Goal: Task Accomplishment & Management: Complete application form

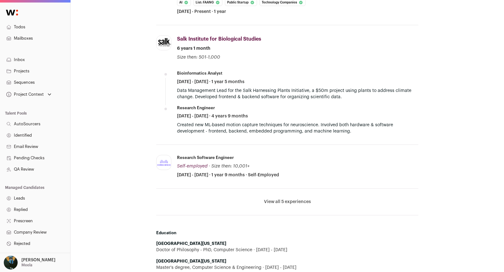
scroll to position [423, 0]
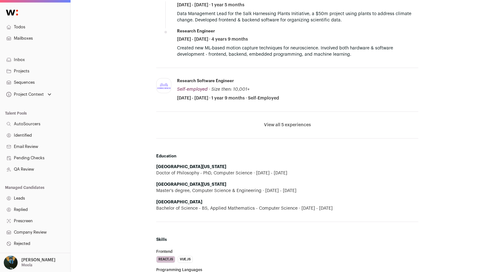
click at [278, 122] on button "View all 5 experiences" at bounding box center [287, 125] width 47 height 6
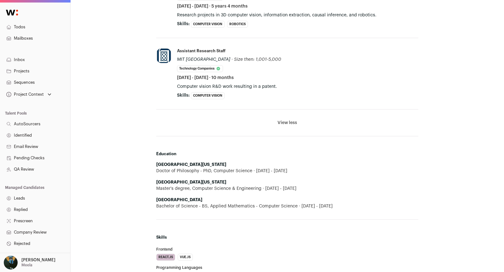
scroll to position [602, 0]
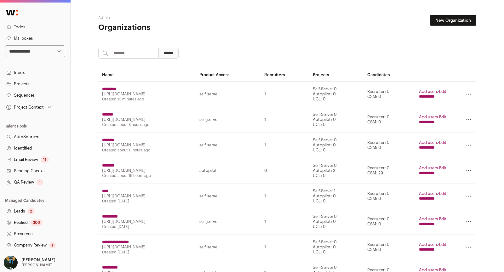
drag, startPoint x: 236, startPoint y: 24, endPoint x: 92, endPoint y: 50, distance: 146.2
click at [236, 24] on aside "New Organization" at bounding box center [350, 24] width 252 height 18
click at [37, 50] on select "**********" at bounding box center [35, 51] width 60 height 12
select select "****"
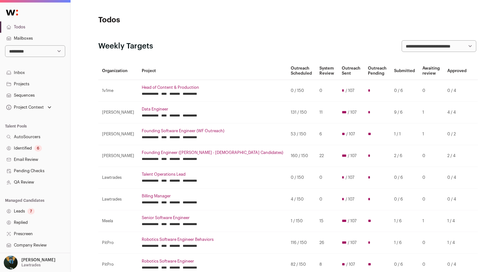
click at [38, 207] on link "Leads 7" at bounding box center [35, 211] width 70 height 11
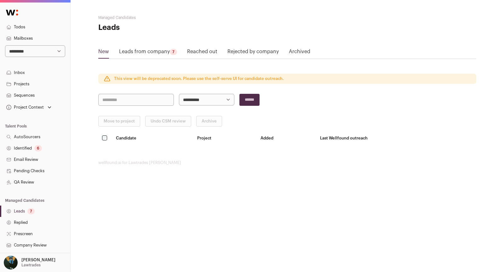
click at [173, 53] on div "7" at bounding box center [173, 52] width 7 height 6
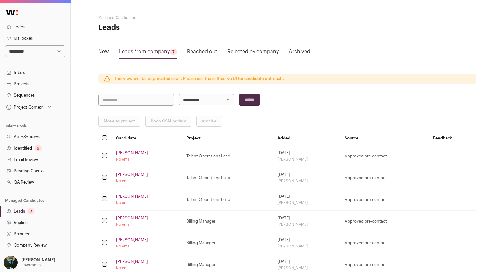
click at [163, 53] on link "Leads from company 7" at bounding box center [148, 53] width 58 height 10
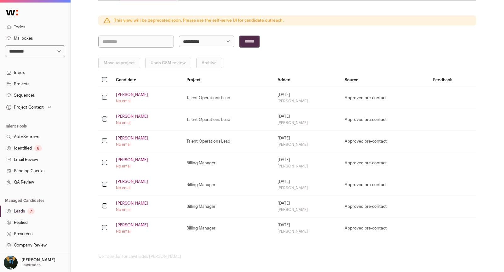
click at [109, 80] on th at bounding box center [105, 80] width 14 height 14
click at [125, 90] on td "Lindsey Baumler No email" at bounding box center [147, 98] width 71 height 22
click at [125, 92] on link "Lindsey Baumler" at bounding box center [132, 94] width 32 height 5
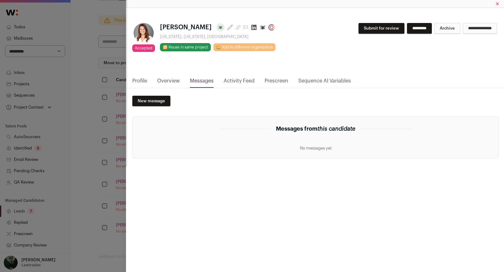
click at [99, 123] on div "Accepted Accepted during Lead Review Lindsey Baumler Last update: 2 days ago Ne…" at bounding box center [252, 136] width 504 height 272
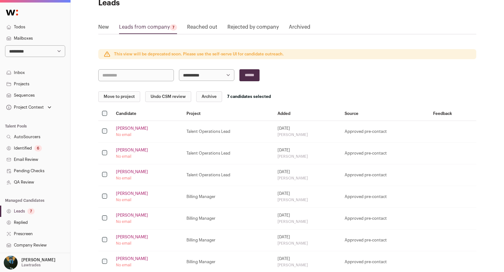
scroll to position [0, 0]
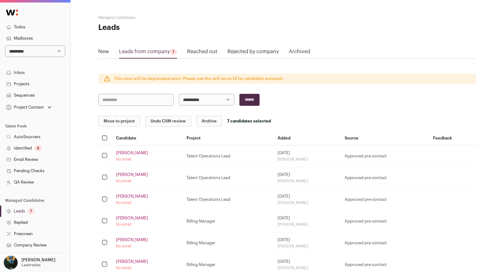
click at [102, 136] on th at bounding box center [105, 139] width 14 height 14
click at [95, 138] on div "**********" at bounding box center [287, 166] width 433 height 333
click at [94, 139] on div "**********" at bounding box center [287, 166] width 433 height 333
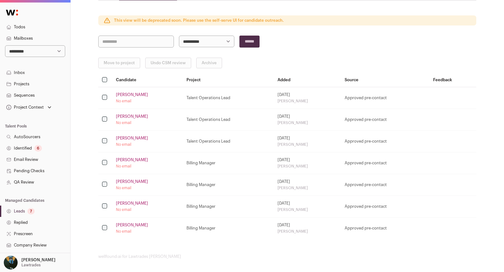
scroll to position [57, 0]
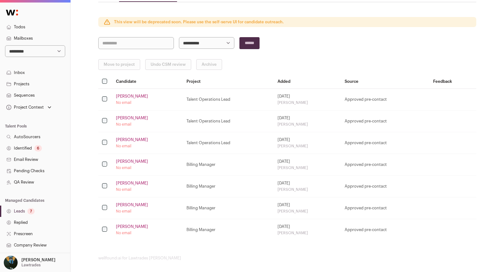
click at [20, 213] on link "Leads 7" at bounding box center [35, 211] width 70 height 11
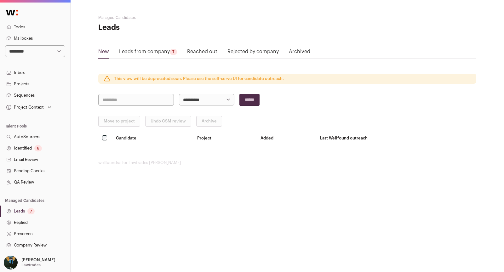
click at [32, 176] on link "Pending Checks" at bounding box center [35, 170] width 70 height 11
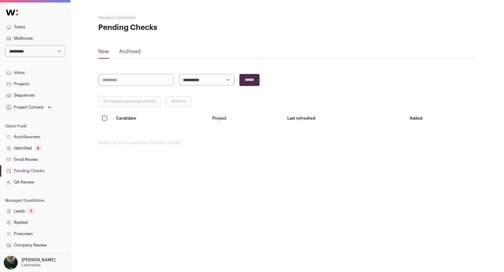
click at [30, 180] on link "QA Review" at bounding box center [35, 182] width 70 height 11
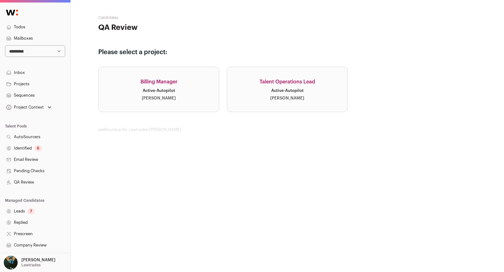
click at [185, 87] on link "Billing Manager Active · Autopilot Drew Thompson" at bounding box center [158, 89] width 121 height 45
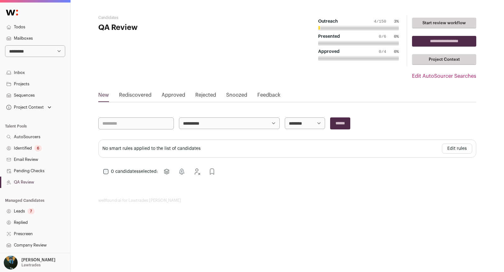
scroll to position [90, 0]
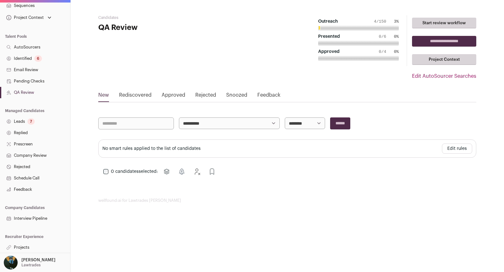
click at [21, 247] on link "Projects" at bounding box center [35, 247] width 70 height 11
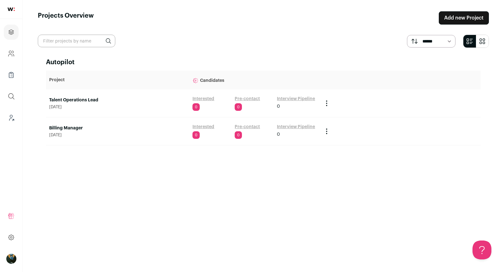
click at [99, 98] on link "Talent Operations Lead" at bounding box center [117, 100] width 137 height 6
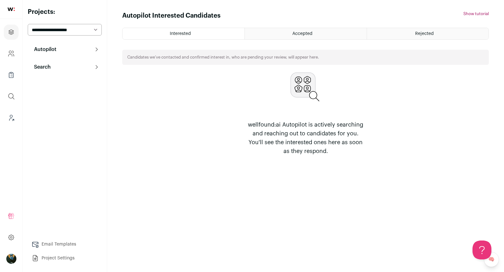
click at [59, 66] on button "Search" at bounding box center [65, 67] width 74 height 13
click at [59, 82] on link "Search" at bounding box center [65, 79] width 74 height 13
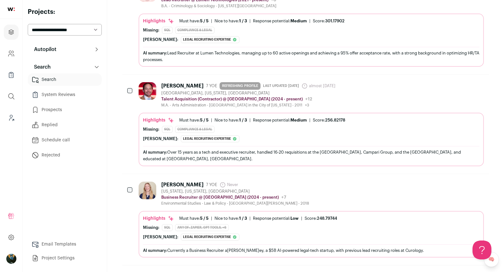
scroll to position [146, 0]
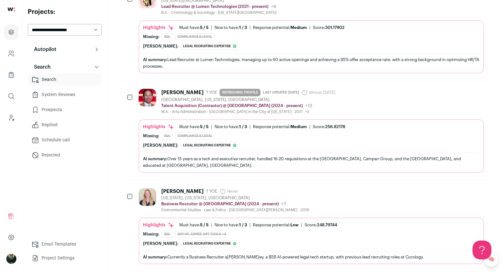
click at [444, 192] on button "Hide" at bounding box center [444, 191] width 13 height 13
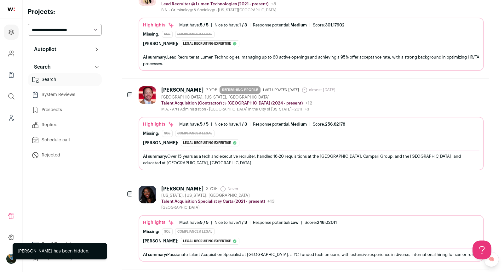
scroll to position [0, 0]
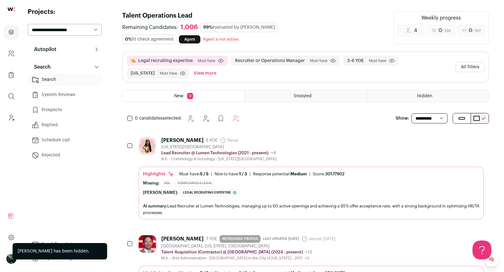
click at [126, 116] on div "0 candidates selected: Snooze Hide" at bounding box center [184, 118] width 125 height 13
click at [134, 118] on div "0 candidates selected: Snooze Hide" at bounding box center [184, 118] width 125 height 13
click at [132, 118] on div "0 candidates selected: Snooze Hide" at bounding box center [184, 118] width 125 height 13
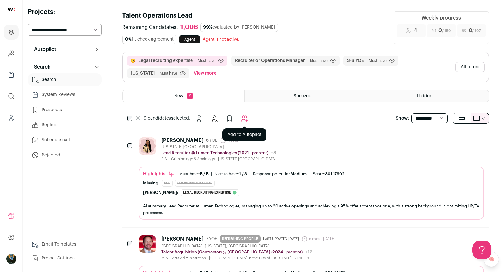
click at [246, 118] on icon "Add to Autopilot" at bounding box center [245, 119] width 8 height 8
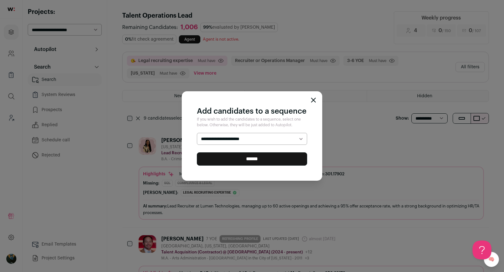
select select "*****"
click at [232, 161] on input "******" at bounding box center [252, 158] width 110 height 13
click at [234, 159] on form "**********" at bounding box center [252, 149] width 110 height 32
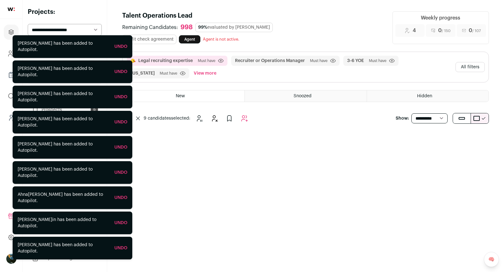
click at [472, 63] on button "All filters" at bounding box center [469, 67] width 29 height 10
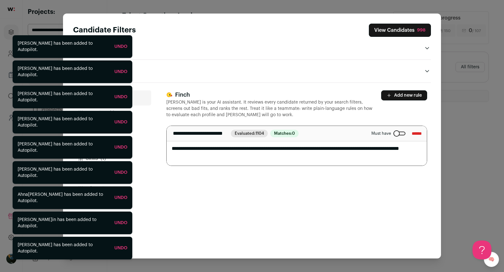
click at [393, 132] on div "Close modal via background" at bounding box center [399, 134] width 12 height 4
click at [318, 40] on div "Candidate Filters View Candidates 998 Applied Filters 9 Legal recruiting expert…" at bounding box center [252, 49] width 358 height 51
click at [427, 33] on button "View Candidates 998" at bounding box center [400, 30] width 62 height 13
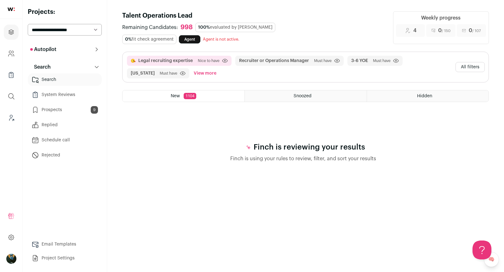
click at [475, 66] on button "All filters" at bounding box center [469, 67] width 29 height 10
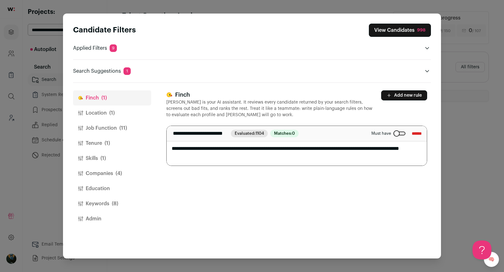
click at [130, 121] on button "Job Function (11)" at bounding box center [112, 128] width 78 height 15
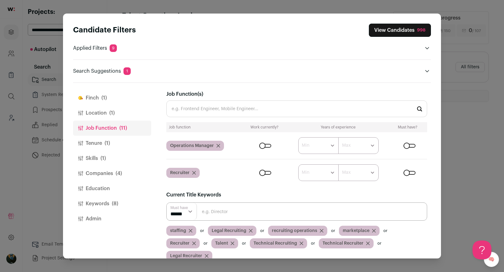
click at [452, 42] on div "Candidate Filters View Candidates 998 Applied Filters 9 Legal recruiting expert…" at bounding box center [252, 136] width 504 height 272
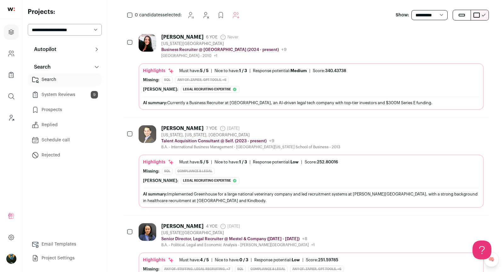
scroll to position [117, 0]
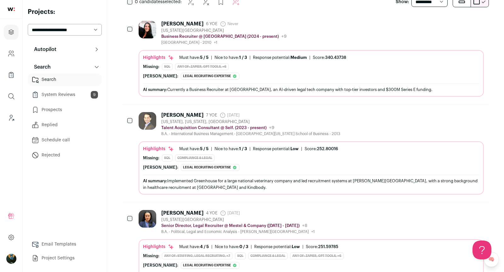
click at [313, 112] on div "Alexander Behjati 7 YOE 10 months ago Admin only. The last time the profile was…" at bounding box center [250, 115] width 179 height 6
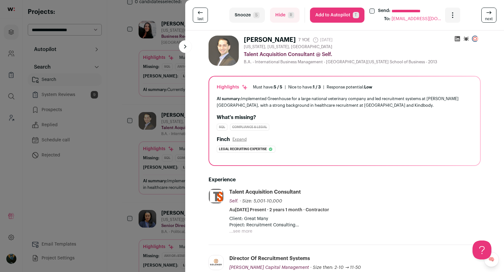
click at [128, 71] on div "**********" at bounding box center [252, 136] width 504 height 272
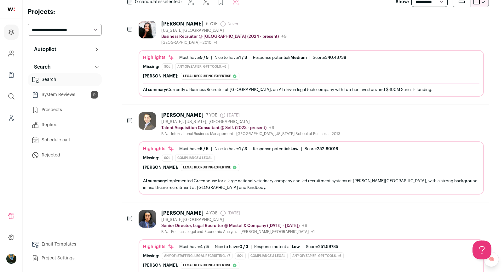
click at [180, 112] on div "Alexander Behjati" at bounding box center [182, 115] width 42 height 6
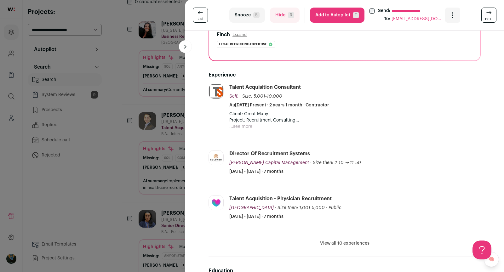
scroll to position [105, 0]
click at [359, 248] on li "View all 10 experiences View less" at bounding box center [345, 243] width 272 height 27
click at [356, 243] on button "View all 10 experiences" at bounding box center [344, 243] width 49 height 6
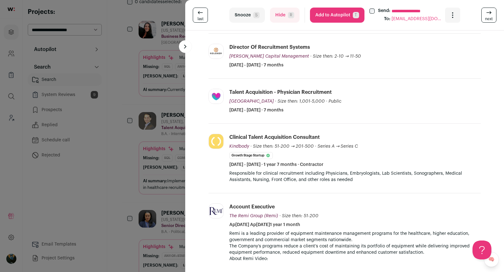
scroll to position [213, 0]
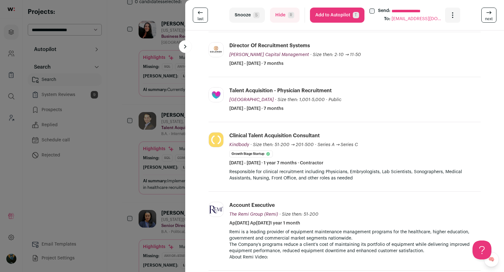
drag, startPoint x: 151, startPoint y: 214, endPoint x: 165, endPoint y: 198, distance: 21.2
click at [151, 213] on div "**********" at bounding box center [252, 136] width 504 height 272
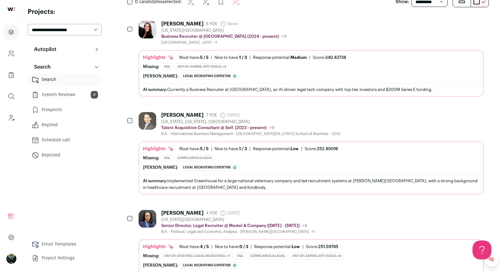
click at [450, 116] on button "Hide" at bounding box center [444, 114] width 13 height 13
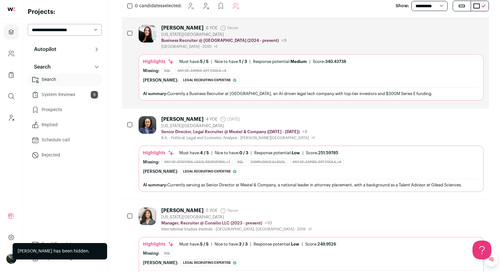
scroll to position [117, 0]
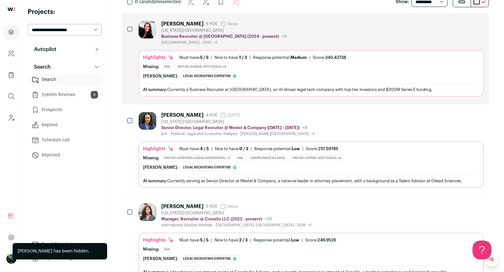
click at [185, 115] on div "Stefanie Morgan" at bounding box center [182, 115] width 42 height 6
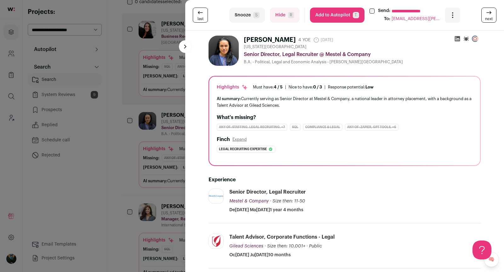
drag, startPoint x: 138, startPoint y: 167, endPoint x: 164, endPoint y: 173, distance: 26.5
click at [139, 167] on div "**********" at bounding box center [252, 136] width 504 height 272
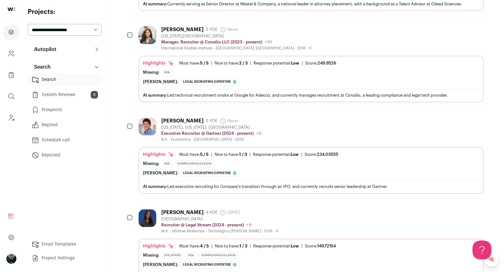
scroll to position [0, 0]
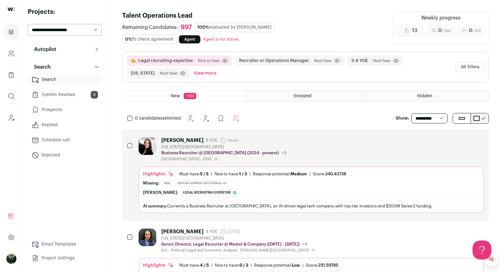
click at [133, 117] on div "0 candidates selected: Snooze Hide" at bounding box center [184, 118] width 125 height 13
click at [173, 142] on div "Talia Atheras 6 YOE Never Admin only. The last time the profile was scraped. Ne…" at bounding box center [223, 149] width 125 height 24
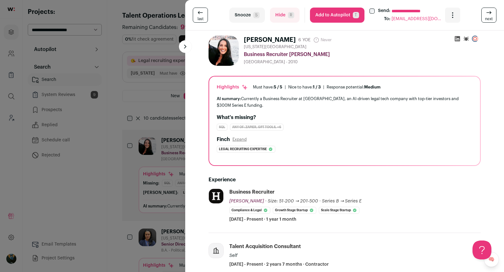
scroll to position [162, 0]
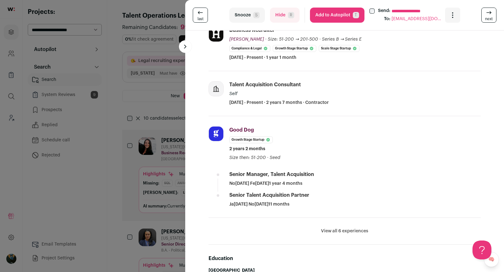
click at [109, 188] on div "**********" at bounding box center [252, 136] width 504 height 272
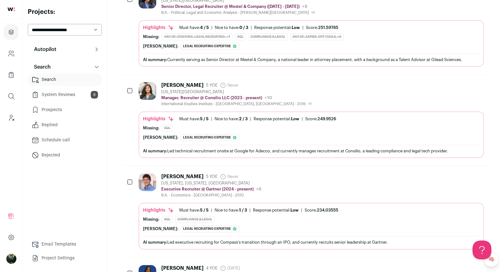
scroll to position [0, 0]
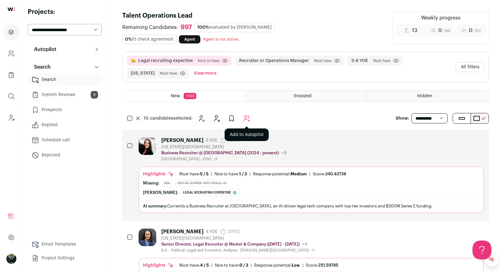
click at [249, 117] on icon "Add to Autopilot" at bounding box center [247, 119] width 8 height 8
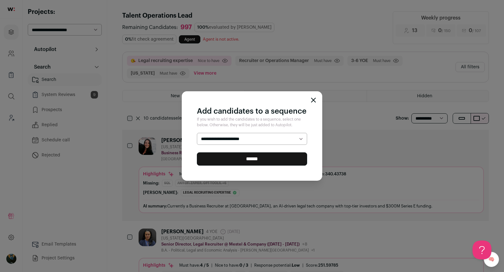
click at [244, 140] on select "**********" at bounding box center [252, 139] width 110 height 12
select select "*****"
click at [245, 159] on input "******" at bounding box center [252, 158] width 110 height 13
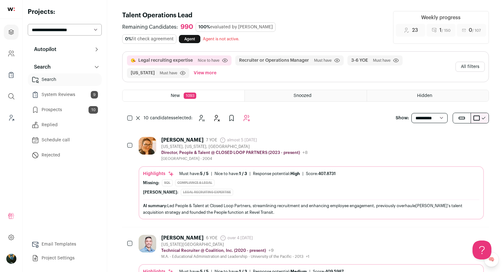
click at [139, 117] on div "10 candidates selected: Snooze Hide" at bounding box center [194, 118] width 118 height 13
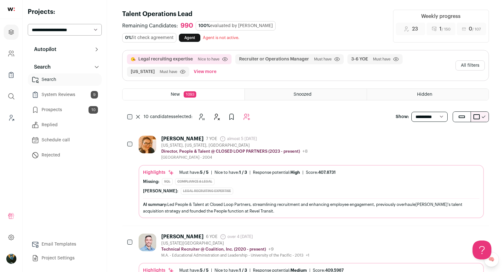
click at [473, 67] on button "All filters" at bounding box center [469, 65] width 29 height 10
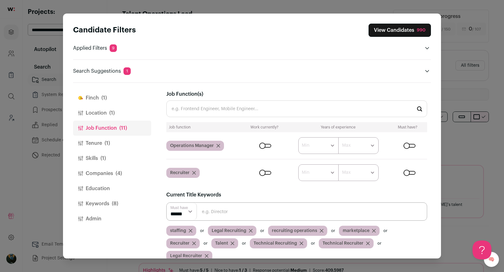
click at [119, 99] on button "Finch (1)" at bounding box center [112, 97] width 78 height 15
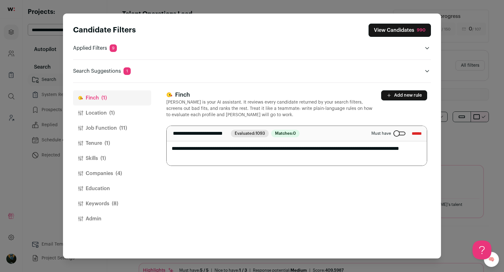
click at [433, 98] on div "Candidate Filters View Candidates 990 Applied Filters 9 Legal recruiting expert…" at bounding box center [252, 136] width 378 height 245
click at [417, 96] on button "Add new rule" at bounding box center [404, 95] width 46 height 10
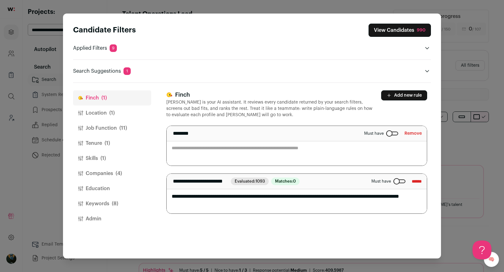
click at [294, 144] on textarea "Close modal via background" at bounding box center [297, 146] width 260 height 40
click at [292, 149] on textarea "Close modal via background" at bounding box center [297, 146] width 260 height 40
paste textarea "**********"
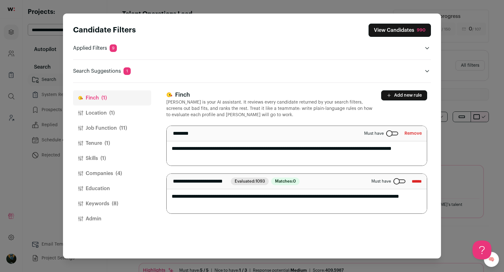
type textarea "**********"
click at [406, 33] on button "View Candidates 990" at bounding box center [400, 30] width 62 height 13
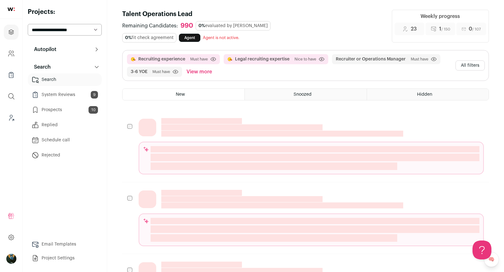
click at [471, 60] on button "All filters" at bounding box center [469, 65] width 29 height 10
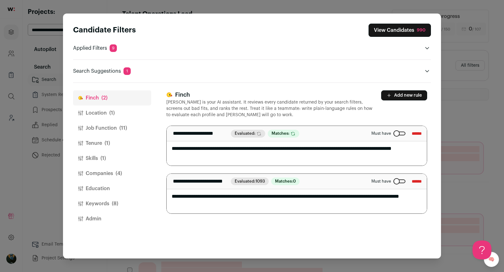
click at [98, 173] on button "Companies (4)" at bounding box center [112, 173] width 78 height 15
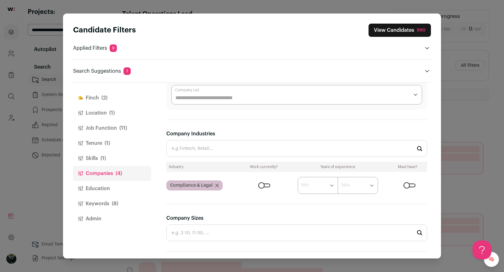
click at [189, 143] on input "Company Industries" at bounding box center [296, 148] width 261 height 17
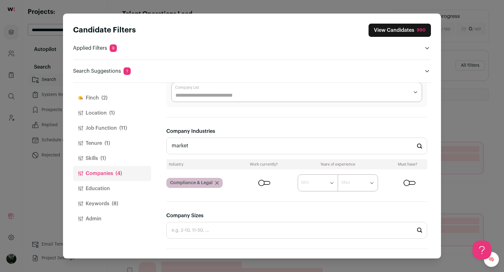
scroll to position [0, 0]
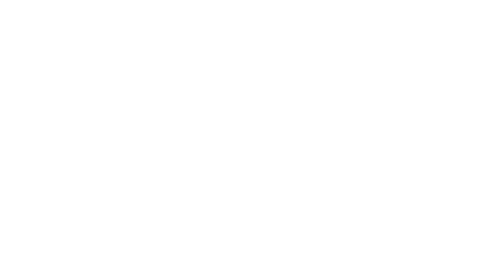
type input "market"
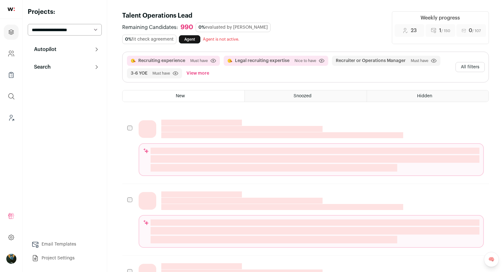
click at [468, 64] on button "All filters" at bounding box center [469, 67] width 29 height 10
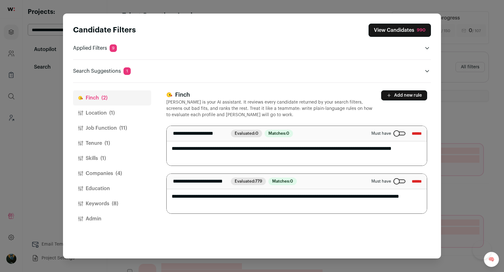
click at [126, 176] on button "Companies (4)" at bounding box center [112, 173] width 78 height 15
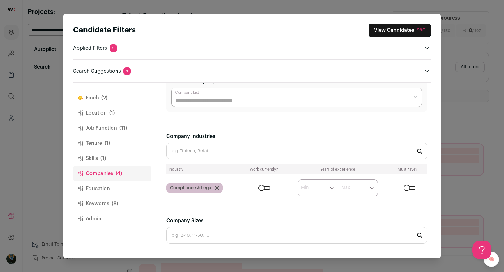
scroll to position [168, 0]
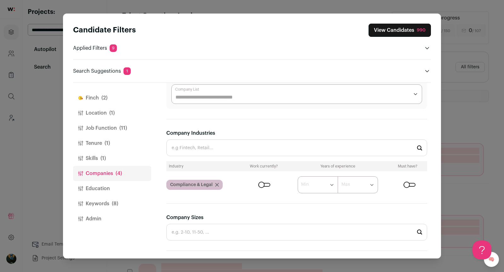
click at [187, 151] on input "Company Industries" at bounding box center [296, 148] width 261 height 17
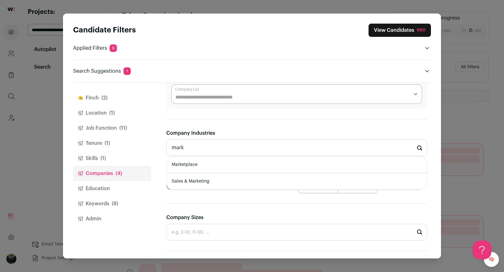
click at [191, 161] on li "Marketplace" at bounding box center [297, 165] width 260 height 17
type input "Marketplace"
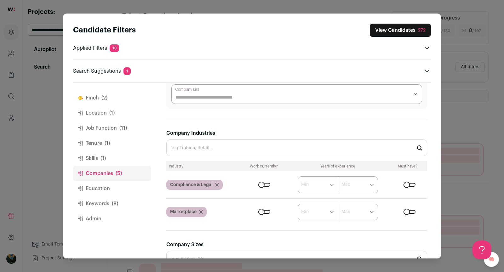
click at [424, 26] on button "View Candidates 272" at bounding box center [400, 30] width 61 height 13
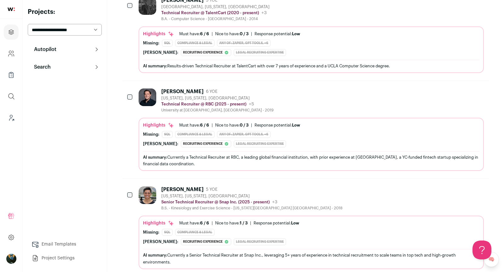
scroll to position [625, 0]
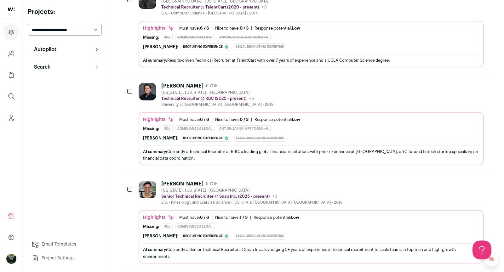
click at [185, 181] on div "Nico Gonzalez" at bounding box center [182, 184] width 42 height 6
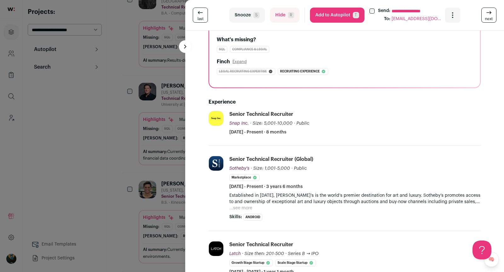
scroll to position [58, 0]
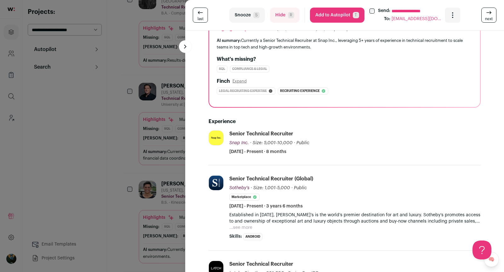
click at [78, 180] on div "**********" at bounding box center [252, 136] width 504 height 272
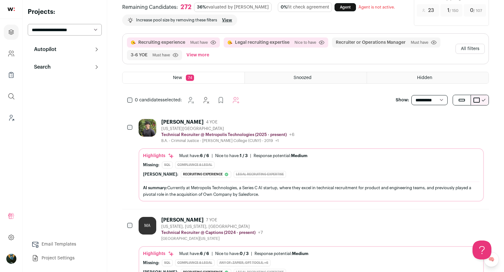
scroll to position [0, 0]
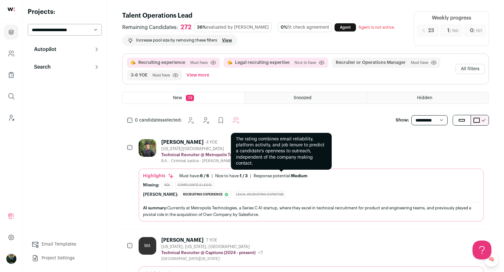
click at [281, 177] on div "Response potential: Medium" at bounding box center [281, 176] width 54 height 5
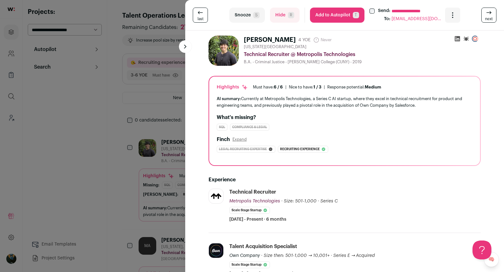
scroll to position [132, 0]
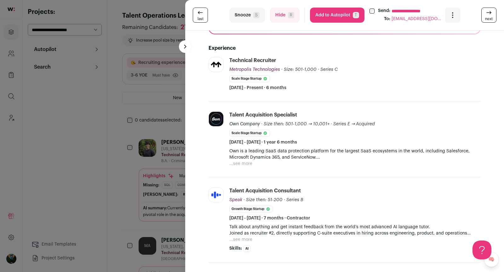
click at [113, 202] on div "**********" at bounding box center [252, 136] width 504 height 272
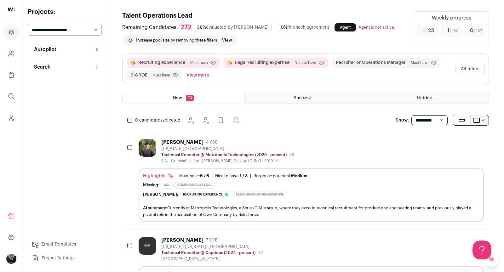
click at [470, 71] on button "All filters" at bounding box center [469, 69] width 29 height 10
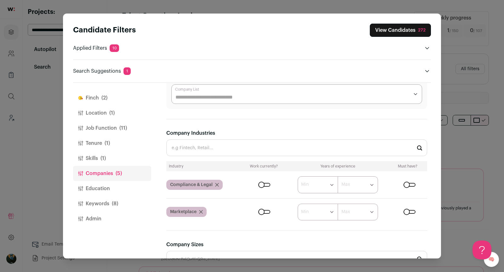
click at [103, 130] on button "Job Function (11)" at bounding box center [112, 128] width 78 height 15
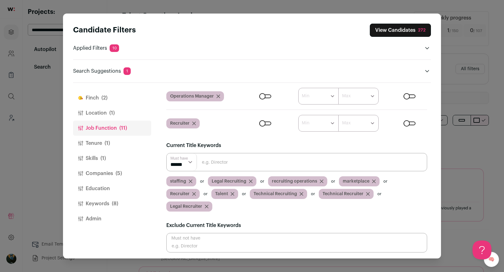
click at [302, 194] on icon "Close modal via background" at bounding box center [302, 194] width 4 height 4
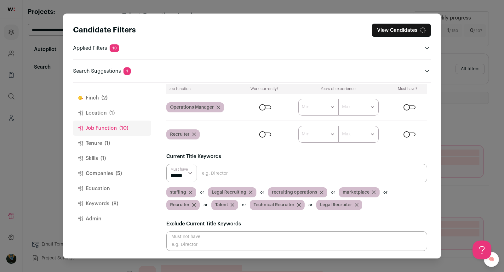
scroll to position [37, 0]
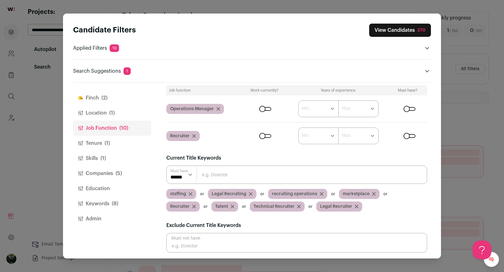
click at [298, 206] on icon "Close modal via background" at bounding box center [299, 207] width 4 height 4
click at [492, 136] on div "Candidate Filters View Candidates 270 Applied Filters 10 Recruiting experience …" at bounding box center [252, 136] width 504 height 272
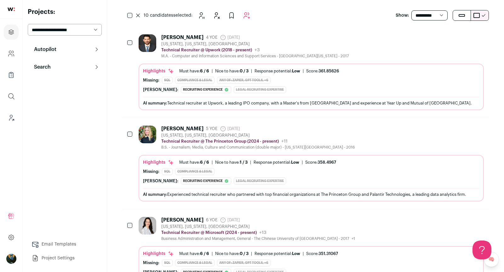
scroll to position [275, 0]
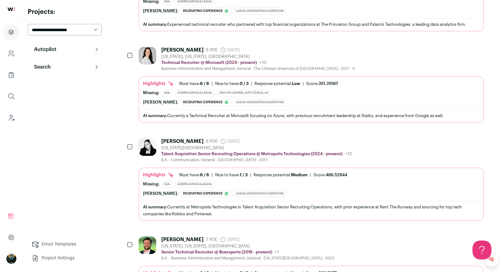
click at [130, 52] on div at bounding box center [130, 56] width 6 height 18
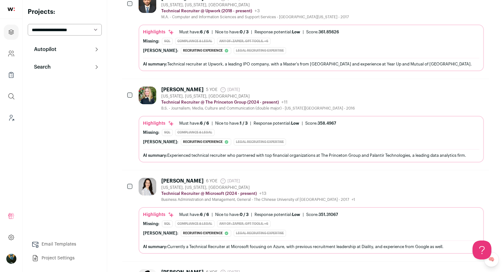
scroll to position [0, 0]
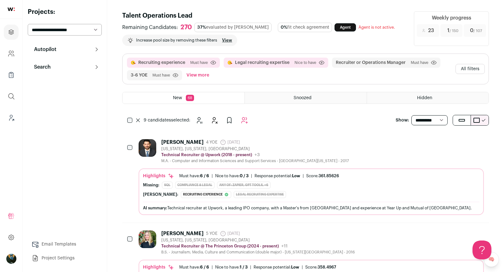
click at [258, 120] on div "9 candidates selected: Snooze Hide" at bounding box center [305, 120] width 367 height 13
click at [250, 121] on button "Add to Autopilot" at bounding box center [244, 120] width 13 height 13
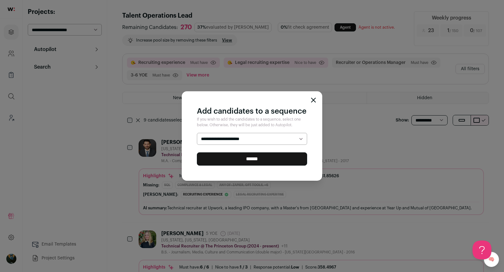
select select "*****"
click at [254, 158] on input "******" at bounding box center [252, 158] width 110 height 13
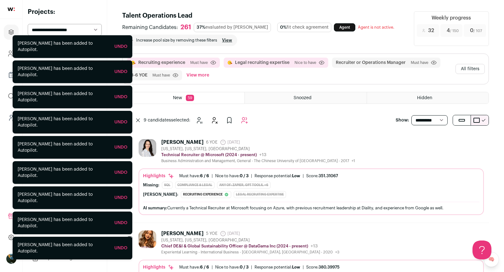
click at [433, 122] on select "**********" at bounding box center [429, 120] width 36 height 10
select select "**"
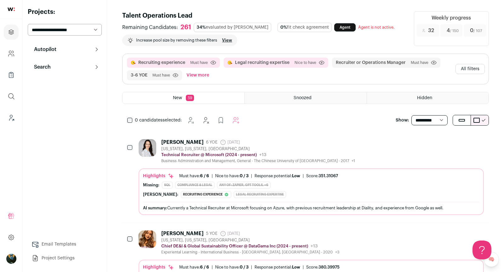
click at [466, 72] on button "All filters" at bounding box center [469, 69] width 29 height 10
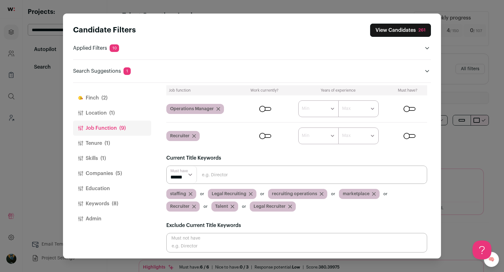
click at [99, 111] on button "Location (1)" at bounding box center [112, 113] width 78 height 15
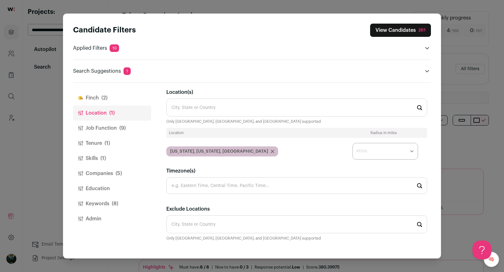
click at [108, 122] on button "Job Function (9)" at bounding box center [112, 128] width 78 height 15
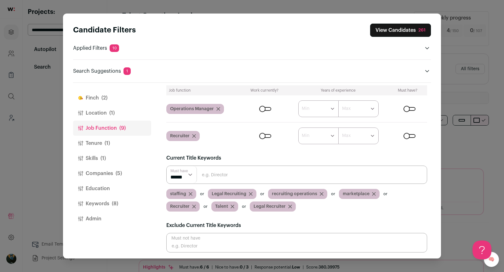
click at [104, 98] on span "(2)" at bounding box center [104, 98] width 6 height 8
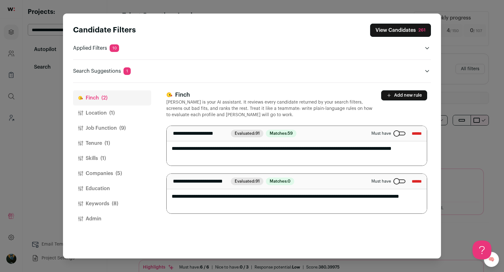
click at [409, 91] on button "Add new rule" at bounding box center [404, 95] width 46 height 10
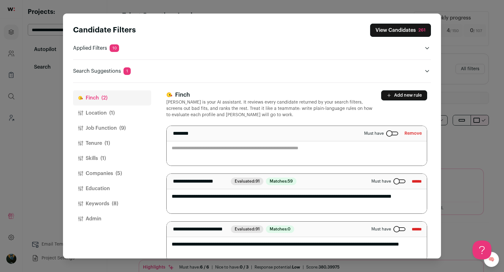
click at [306, 150] on textarea "Close modal via background" at bounding box center [297, 146] width 260 height 40
paste textarea "**********"
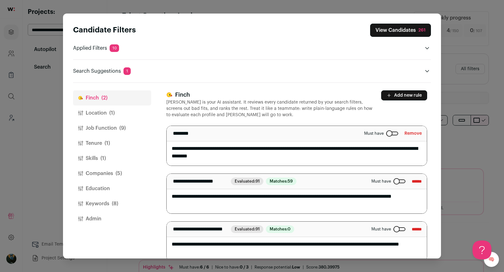
type textarea "**********"
click at [422, 31] on div "261" at bounding box center [421, 30] width 7 height 6
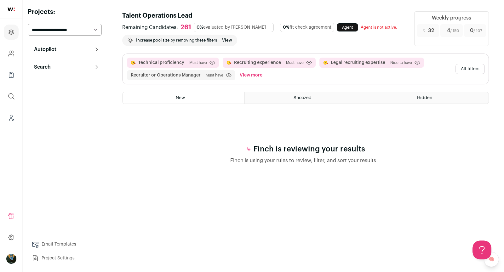
click at [468, 70] on button "All filters" at bounding box center [469, 69] width 29 height 10
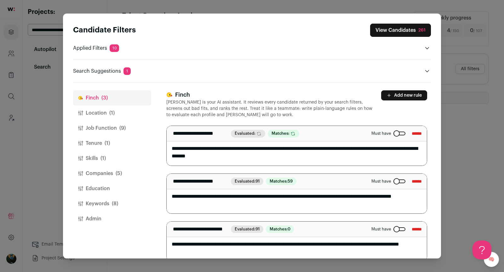
click at [504, 109] on div "Candidate Filters View Candidates 261 Applied Filters 10 Technical proficiency,…" at bounding box center [252, 136] width 504 height 272
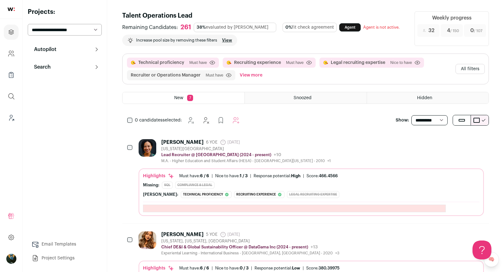
click at [466, 71] on button "All filters" at bounding box center [469, 69] width 29 height 10
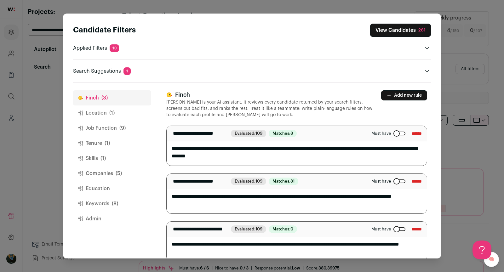
click at [97, 127] on button "Job Function (9)" at bounding box center [112, 128] width 78 height 15
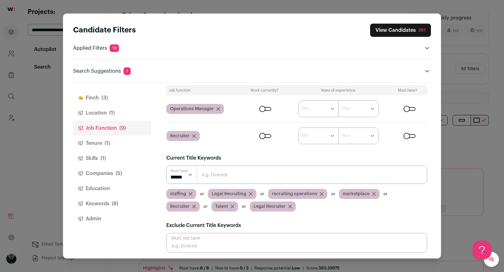
click at [254, 173] on input "Close modal via background" at bounding box center [296, 175] width 261 height 18
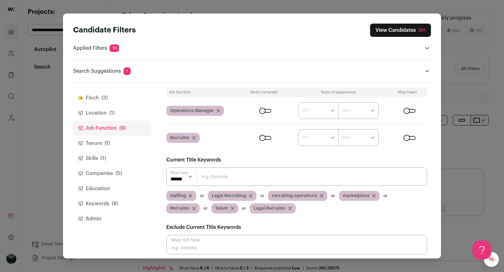
click at [254, 174] on input "Close modal via background" at bounding box center [296, 177] width 261 height 18
type input "Chief"
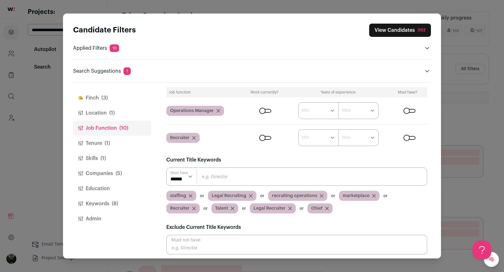
click at [328, 205] on div "Chief" at bounding box center [319, 208] width 25 height 10
click at [326, 208] on icon "Close modal via background" at bounding box center [327, 209] width 4 height 4
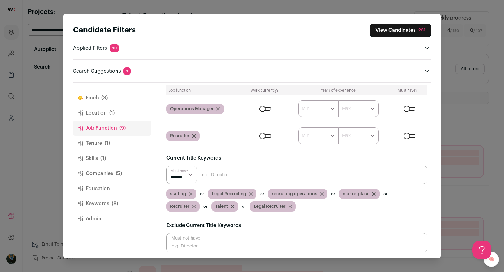
click at [199, 242] on input "Close modal via background" at bounding box center [296, 243] width 261 height 20
type input "ChiefF"
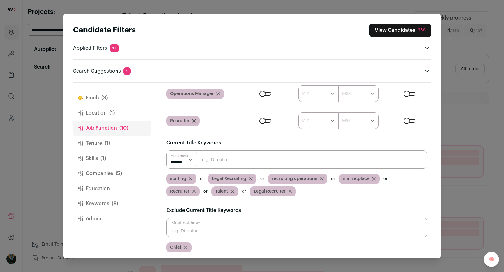
click at [198, 228] on input "Close modal via background" at bounding box center [296, 228] width 261 height 20
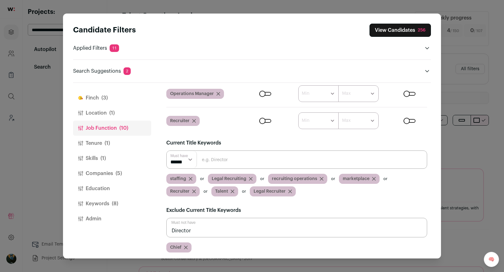
type input "Director"
click at [391, 32] on button "View Candidates 246" at bounding box center [400, 30] width 62 height 13
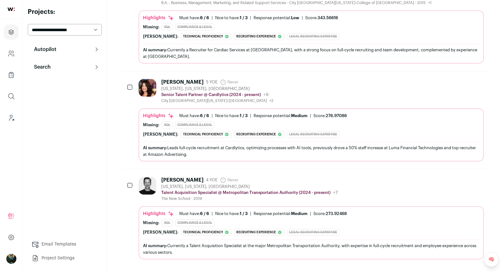
scroll to position [0, 0]
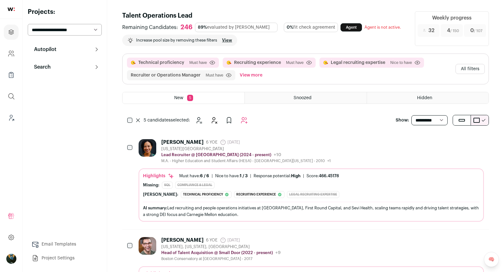
click at [434, 115] on select "**********" at bounding box center [429, 120] width 36 height 10
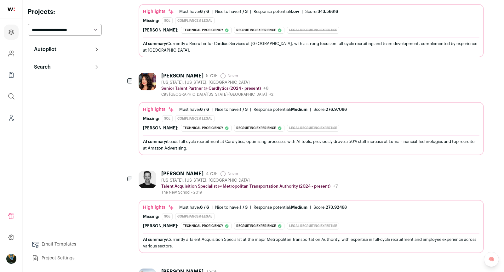
scroll to position [362, 0]
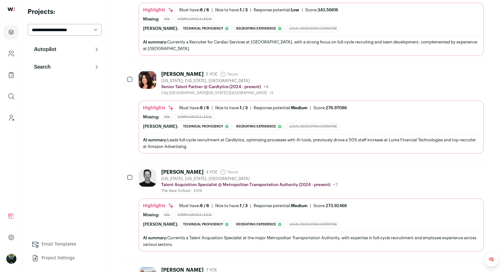
click at [129, 175] on div at bounding box center [130, 178] width 6 height 18
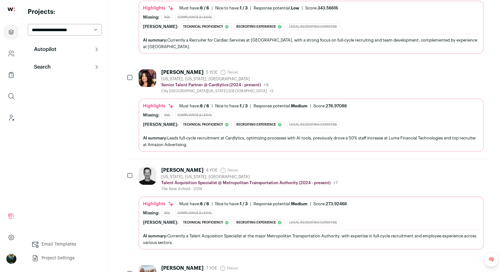
scroll to position [0, 0]
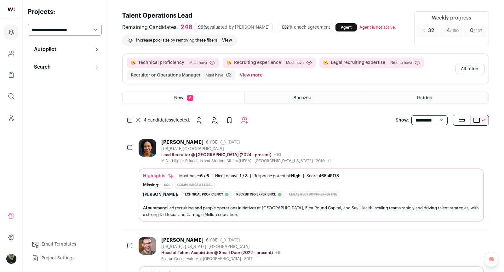
click at [132, 118] on div "4 candidates selected: Snooze Hide Add to Prospects" at bounding box center [189, 120] width 134 height 13
click at [139, 119] on icon at bounding box center [137, 120] width 3 height 3
click at [241, 120] on icon "Add to Autopilot" at bounding box center [245, 121] width 8 height 8
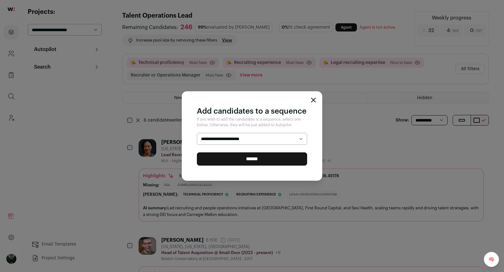
select select "*****"
click at [232, 157] on input "******" at bounding box center [252, 158] width 110 height 13
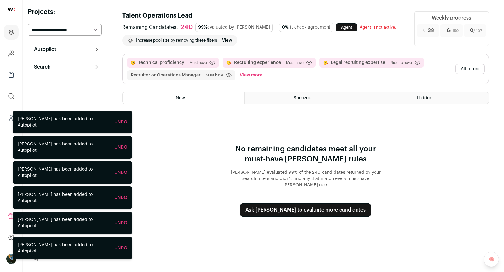
click at [465, 69] on button "All filters" at bounding box center [469, 69] width 29 height 10
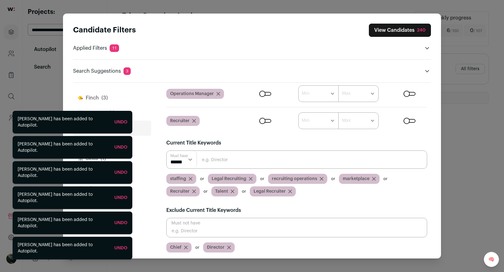
click at [106, 99] on span "(3)" at bounding box center [104, 98] width 6 height 8
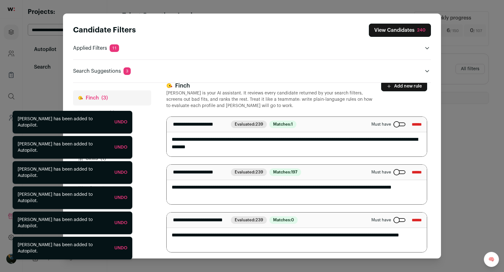
click at [105, 113] on button "Location (1)" at bounding box center [112, 113] width 78 height 15
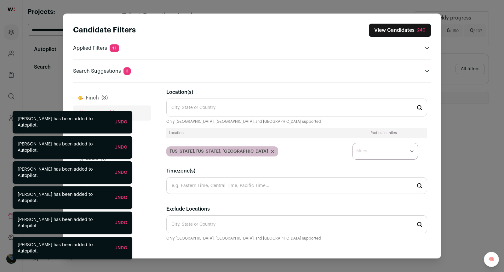
click at [104, 97] on span "(3)" at bounding box center [104, 98] width 6 height 8
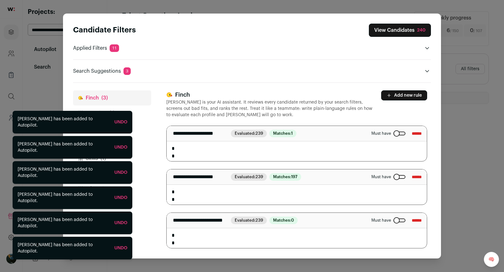
scroll to position [9, 0]
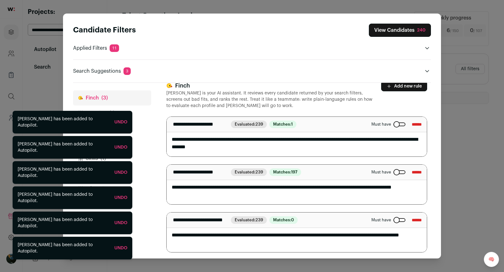
click at [394, 128] on div "Must have ******" at bounding box center [396, 124] width 50 height 10
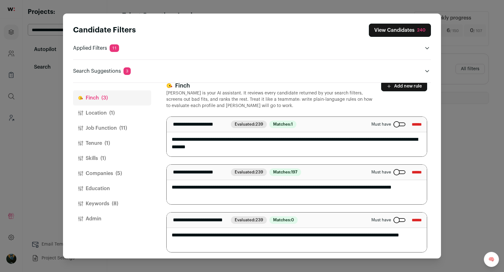
click at [394, 124] on div "Close modal via background" at bounding box center [399, 125] width 12 height 4
click at [420, 31] on div "240" at bounding box center [421, 30] width 9 height 6
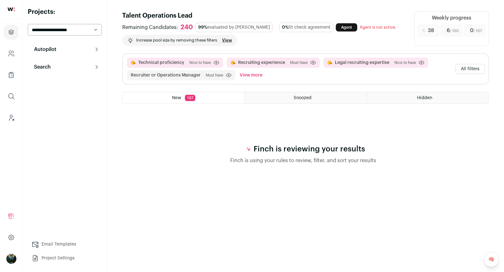
select select "**"
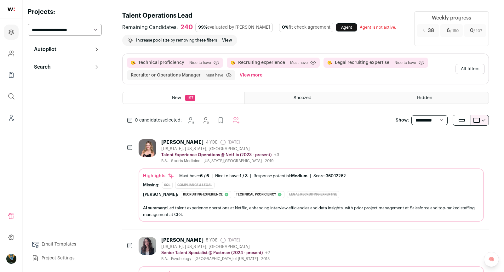
click at [444, 140] on icon "Hide" at bounding box center [445, 142] width 8 height 8
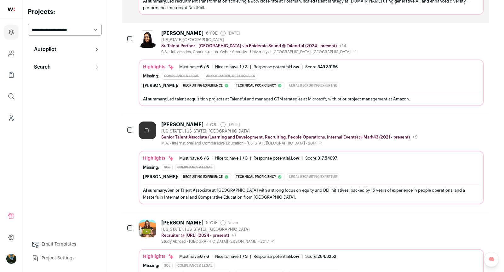
scroll to position [211, 0]
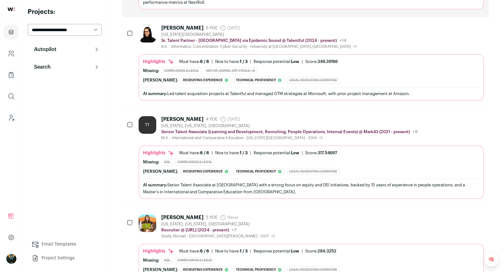
click at [130, 123] on div at bounding box center [130, 125] width 6 height 18
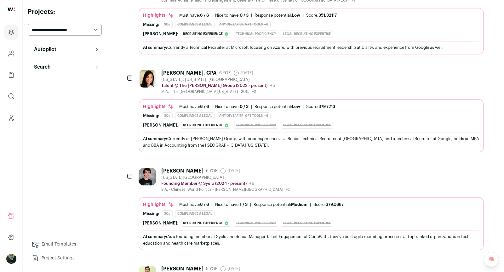
scroll to position [801, 0]
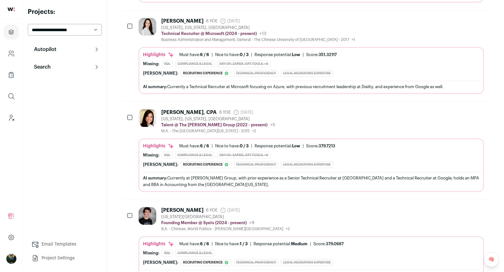
click at [133, 110] on div at bounding box center [130, 118] width 6 height 18
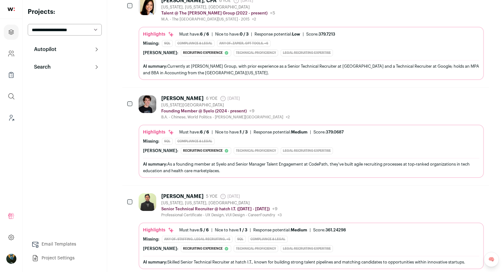
scroll to position [960, 0]
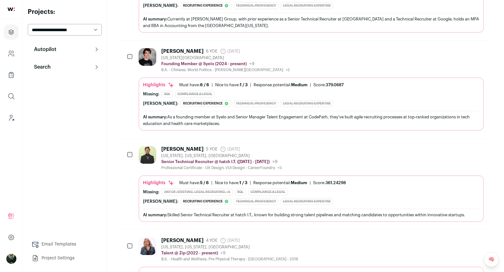
click at [176, 48] on div "John Liebman" at bounding box center [182, 51] width 42 height 6
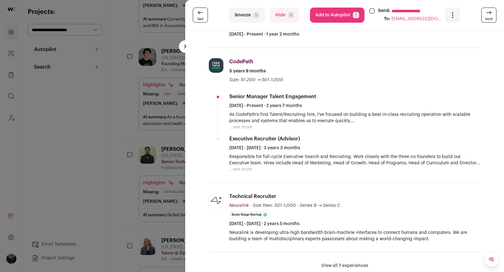
scroll to position [186, 0]
drag, startPoint x: 120, startPoint y: 211, endPoint x: 135, endPoint y: 118, distance: 94.8
click at [120, 211] on div "**********" at bounding box center [252, 136] width 504 height 272
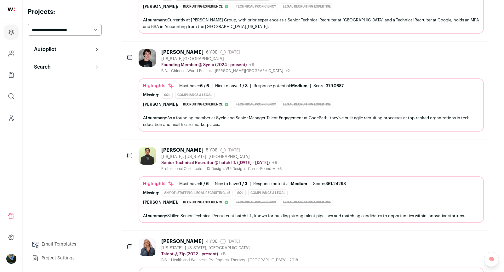
click at [132, 49] on div at bounding box center [130, 58] width 6 height 18
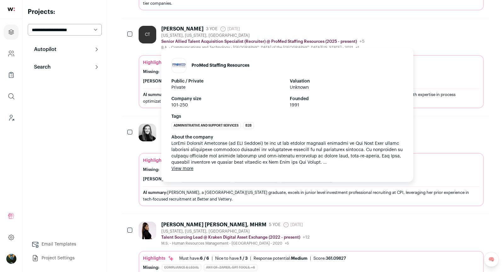
scroll to position [1459, 0]
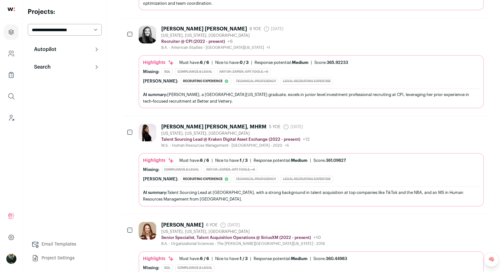
click at [125, 18] on div "Helen Wood Gillespie 6 YOE 2 days ago Admin only. The last time the profile was…" at bounding box center [305, 67] width 367 height 98
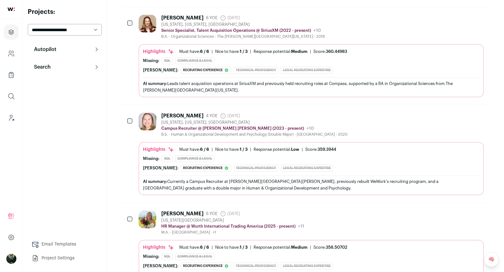
scroll to position [1665, 0]
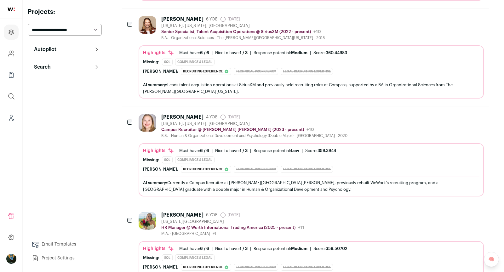
click at [127, 106] on div "Rachel Nevett 4 YOE 2 days ago Admin only. The last time the profile was scrape…" at bounding box center [305, 155] width 367 height 98
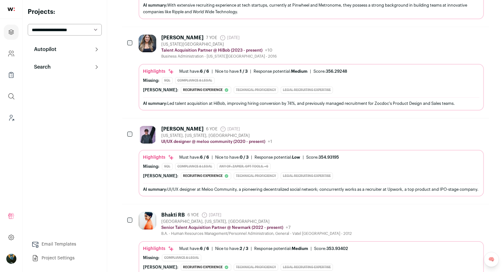
scroll to position [2098, 0]
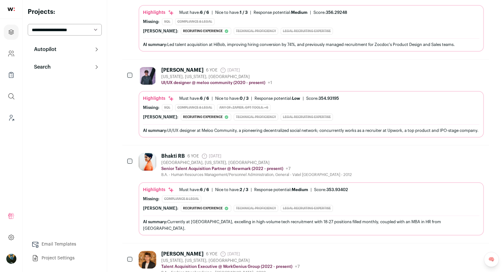
click at [127, 146] on div "Bhakti RB 6 YOE 2 days ago Admin only. The last time the profile was scraped. B…" at bounding box center [305, 195] width 367 height 98
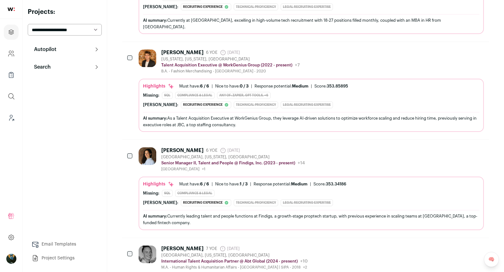
scroll to position [2320, 0]
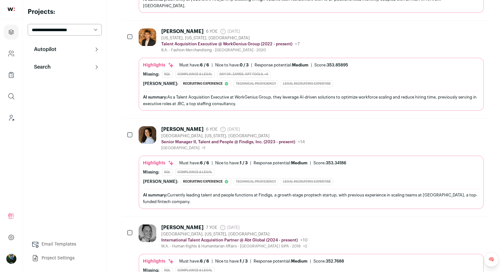
click at [132, 126] on div at bounding box center [130, 135] width 6 height 18
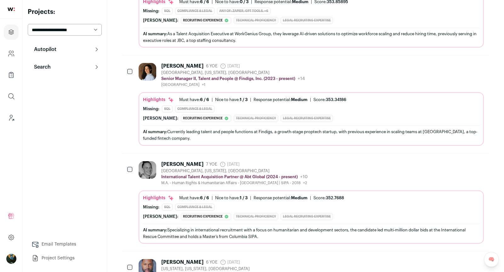
scroll to position [2391, 0]
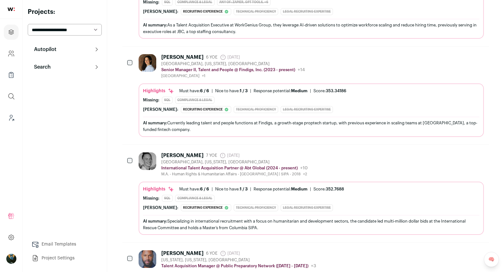
click at [129, 152] on div at bounding box center [130, 161] width 6 height 18
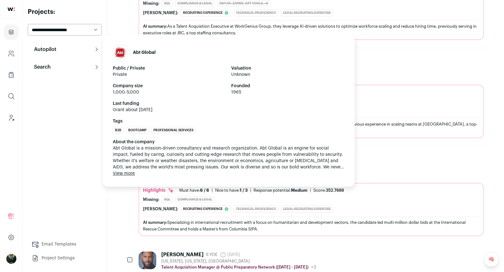
scroll to position [2490, 0]
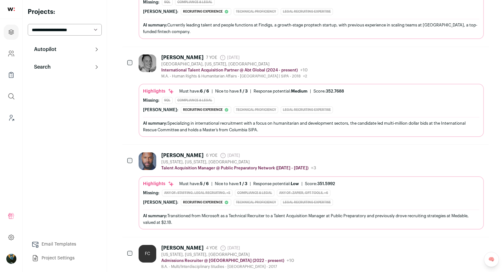
click at [127, 145] on div "William Pope 6 YOE 2 days ago Admin only. The last time the profile was scraped…" at bounding box center [305, 191] width 367 height 92
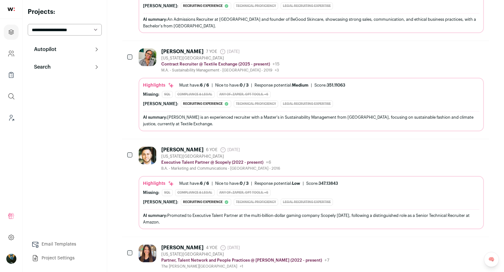
scroll to position [2786, 0]
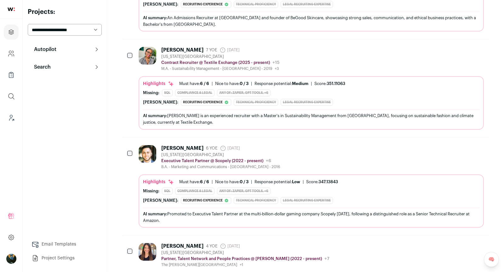
click at [164, 145] on div "Hadi Shah" at bounding box center [182, 148] width 42 height 6
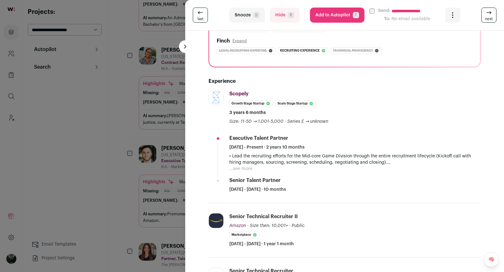
scroll to position [109, 0]
click at [240, 169] on button "...see more" at bounding box center [240, 168] width 23 height 6
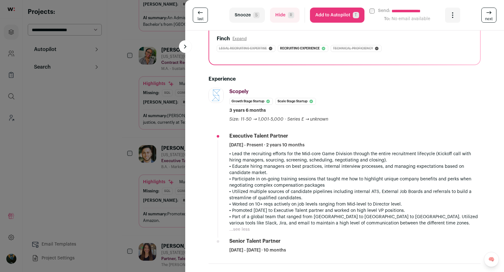
scroll to position [111, 0]
click at [146, 182] on div "**********" at bounding box center [252, 136] width 504 height 272
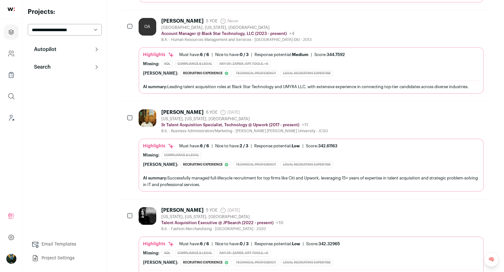
scroll to position [3254, 0]
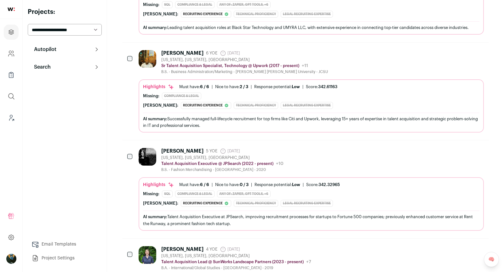
click at [211, 161] on div "Talent Acquisition Executive @ JPSearch (2022 - present) JPSearch Public / Priv…" at bounding box center [222, 164] width 122 height 6
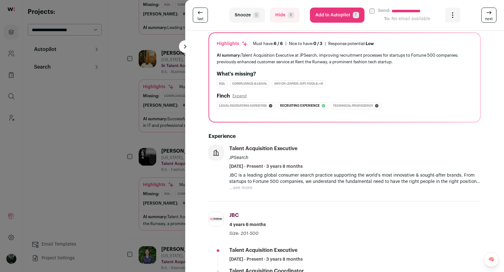
scroll to position [55, 0]
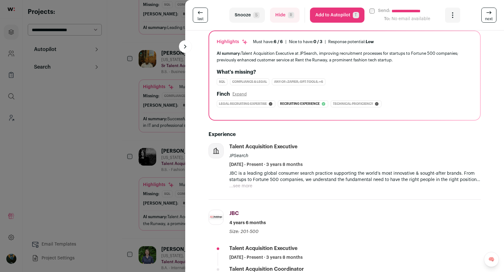
drag, startPoint x: 154, startPoint y: 139, endPoint x: 126, endPoint y: 117, distance: 36.2
click at [155, 138] on div "**********" at bounding box center [252, 136] width 504 height 272
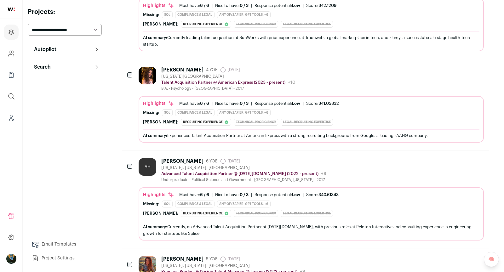
scroll to position [3620, 0]
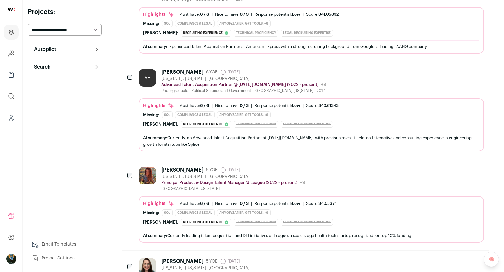
click at [186, 69] on div "Ayah Hasisey" at bounding box center [182, 72] width 42 height 6
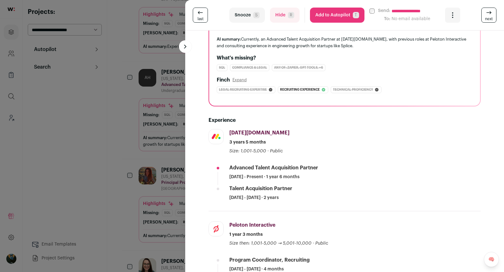
scroll to position [126, 0]
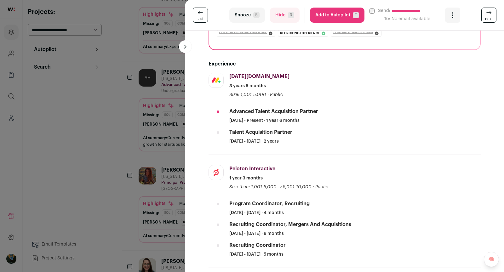
click at [152, 196] on div "**********" at bounding box center [252, 136] width 504 height 272
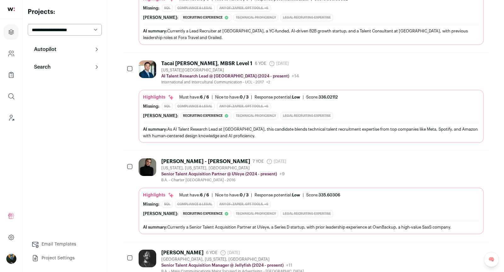
scroll to position [4314, 0]
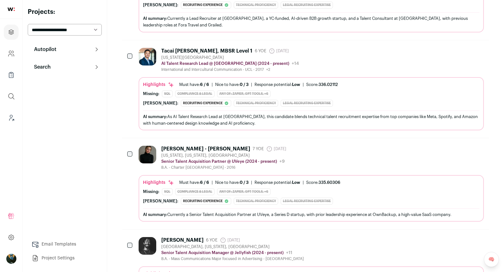
click at [132, 146] on div at bounding box center [130, 155] width 6 height 18
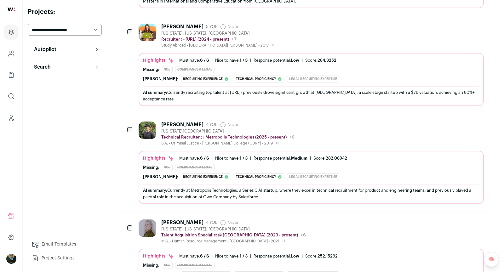
scroll to position [0, 0]
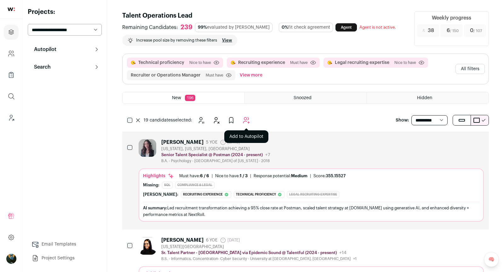
click at [249, 123] on icon "Add to Autopilot" at bounding box center [247, 121] width 8 height 8
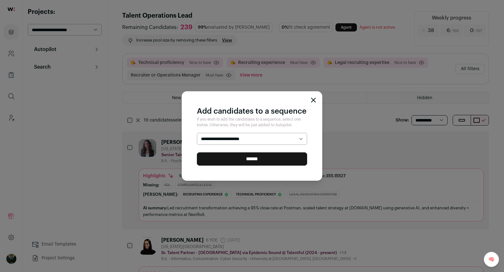
select select "*****"
click at [237, 161] on input "******" at bounding box center [252, 158] width 110 height 13
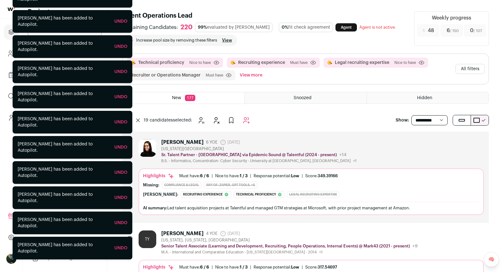
click at [137, 119] on icon at bounding box center [137, 120] width 3 height 3
click at [441, 143] on icon "Hide" at bounding box center [445, 142] width 8 height 8
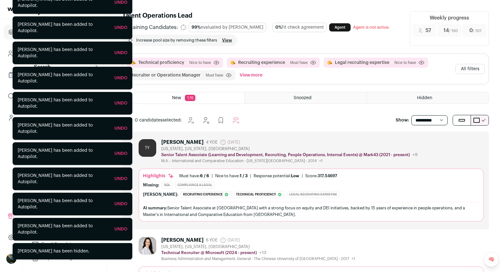
click at [441, 143] on icon "Hide" at bounding box center [445, 142] width 8 height 8
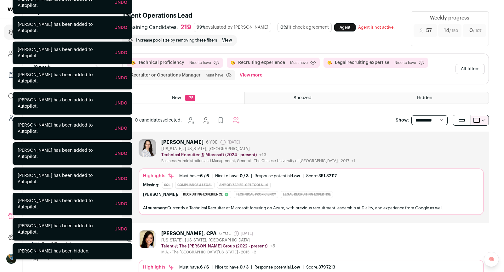
click at [441, 143] on icon "Hide" at bounding box center [445, 142] width 8 height 8
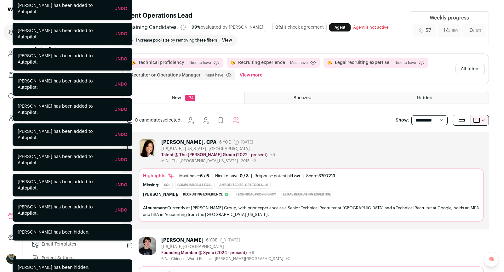
click at [441, 143] on div "Ranny Tang, CPA 6 YOE 2 days ago Admin only. The last time the profile was scra…" at bounding box center [305, 181] width 367 height 98
click at [441, 143] on icon "Hide" at bounding box center [445, 142] width 8 height 8
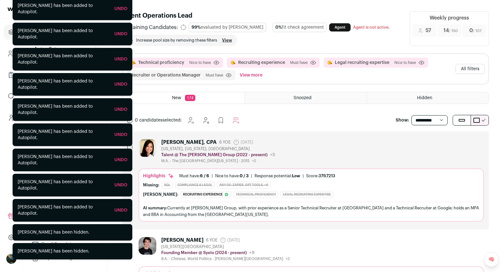
click at [441, 143] on icon "Hide" at bounding box center [445, 142] width 8 height 8
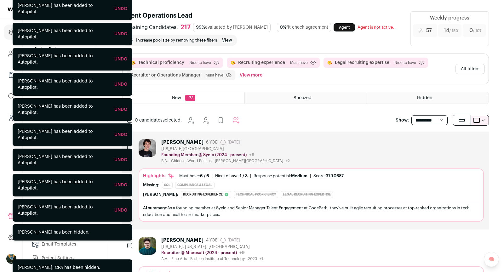
click at [441, 143] on icon "Hide" at bounding box center [445, 142] width 8 height 8
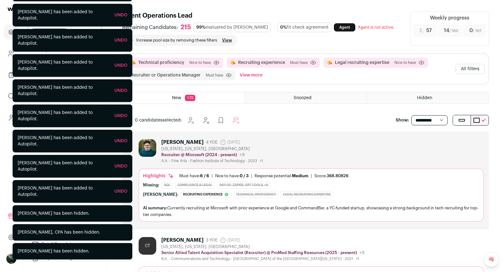
click at [441, 143] on icon "Hide" at bounding box center [445, 142] width 8 height 8
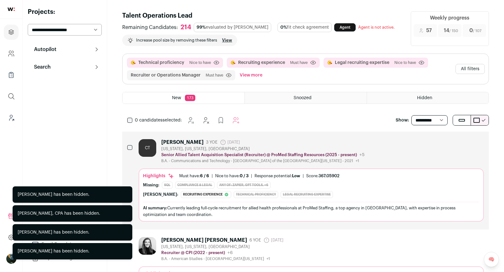
click at [471, 70] on button "All filters" at bounding box center [469, 69] width 29 height 10
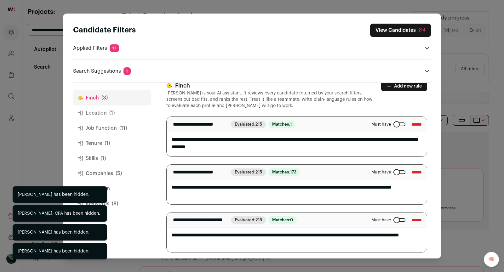
click at [121, 176] on span "(5)" at bounding box center [119, 174] width 6 height 8
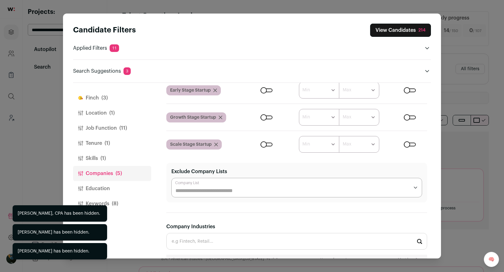
scroll to position [326, 0]
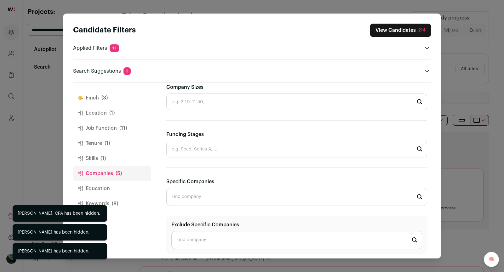
click at [214, 193] on input "Specific Companies" at bounding box center [296, 197] width 261 height 18
click at [204, 232] on input "Exclude Specific Companies" at bounding box center [296, 240] width 251 height 18
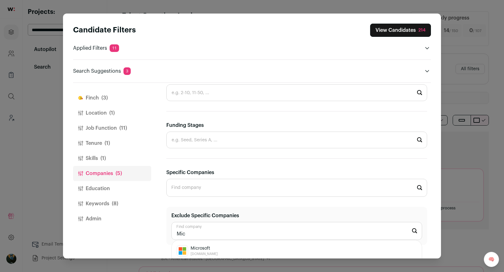
scroll to position [379, 0]
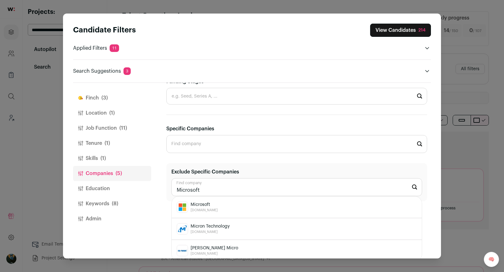
drag, startPoint x: 208, startPoint y: 199, endPoint x: 210, endPoint y: 197, distance: 3.3
click at [208, 202] on span "Microsoft" at bounding box center [204, 205] width 27 height 6
type input "Microsoft microsoft.com"
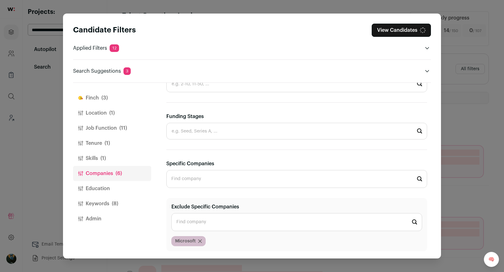
scroll to position [341, 0]
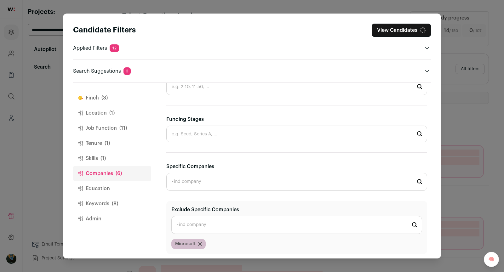
click at [107, 196] on button "Keywords (8)" at bounding box center [112, 203] width 78 height 15
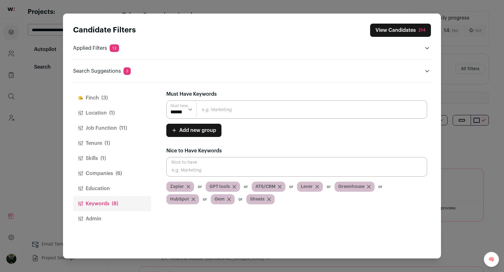
click at [112, 138] on button "Tenure (1)" at bounding box center [112, 143] width 78 height 15
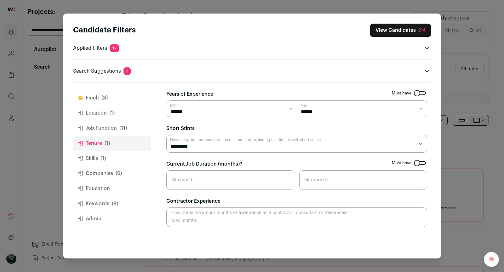
click at [99, 160] on button "Skills (1)" at bounding box center [112, 158] width 78 height 15
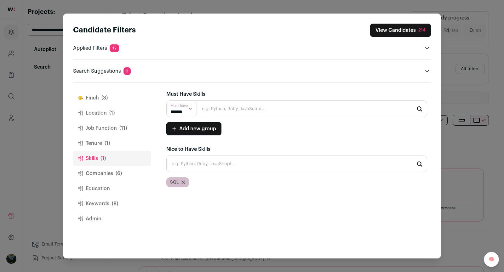
click at [106, 171] on button "Companies (6)" at bounding box center [112, 173] width 78 height 15
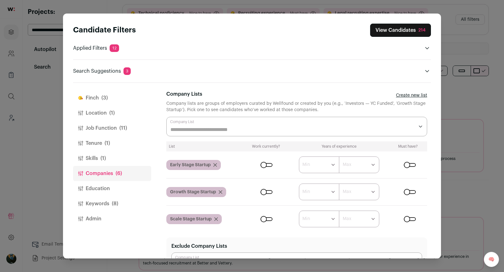
scroll to position [44, 0]
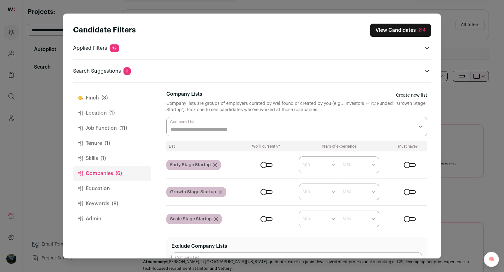
drag, startPoint x: 279, startPoint y: 162, endPoint x: 267, endPoint y: 166, distance: 12.1
click at [277, 163] on form "****** ******* ******* ******* ******* ******* ******* ******* ******* ********…" at bounding box center [336, 165] width 182 height 17
click at [267, 166] on form "****** ******* ******* ******* ******* ******* ******* ******* ******* ********…" at bounding box center [336, 165] width 182 height 17
click at [268, 161] on form "****** ******* ******* ******* ******* ******* ******* ******* ******* ********…" at bounding box center [336, 165] width 182 height 17
click at [267, 166] on form "****** ******* ******* ******* ******* ******* ******* ******* ******* ********…" at bounding box center [336, 165] width 182 height 17
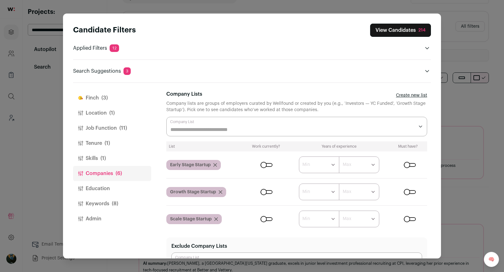
click at [268, 165] on div "Close modal via background" at bounding box center [266, 165] width 12 height 4
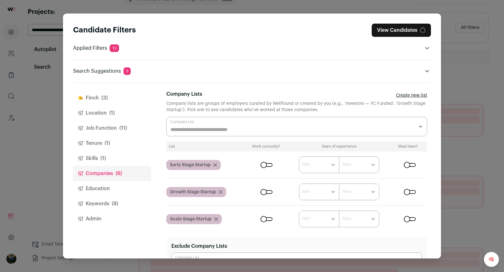
click at [265, 192] on div "Close modal via background" at bounding box center [266, 192] width 12 height 4
click at [272, 217] on div "Close modal via background" at bounding box center [266, 219] width 16 height 4
click at [268, 218] on div "Close modal via background" at bounding box center [266, 219] width 12 height 4
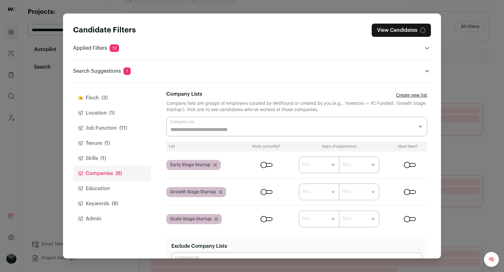
click at [268, 125] on div "Close modal via background" at bounding box center [296, 127] width 261 height 20
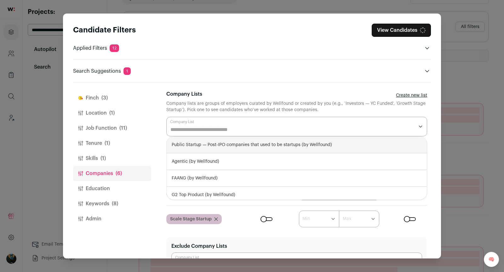
scroll to position [1, 0]
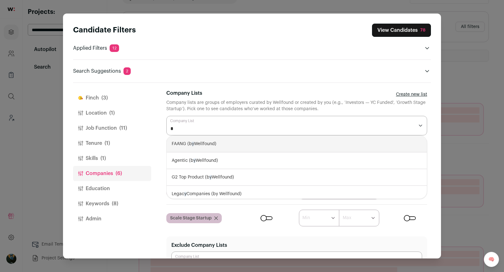
type input "**"
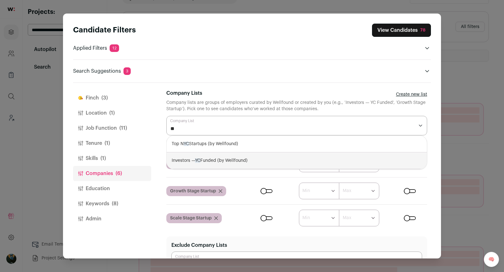
click at [211, 161] on div "Investors — YC Funded (by Wellfound)" at bounding box center [297, 160] width 260 height 17
select select "**********"
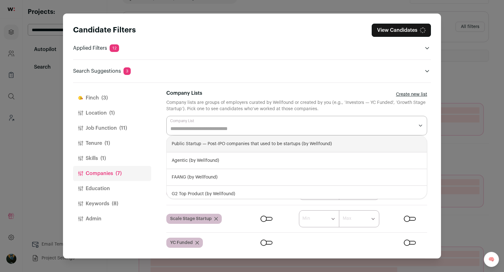
scroll to position [19, 0]
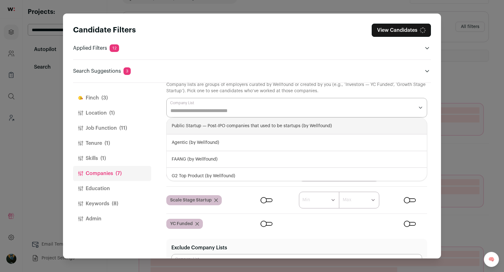
click at [209, 107] on input "Company Lists" at bounding box center [292, 111] width 244 height 8
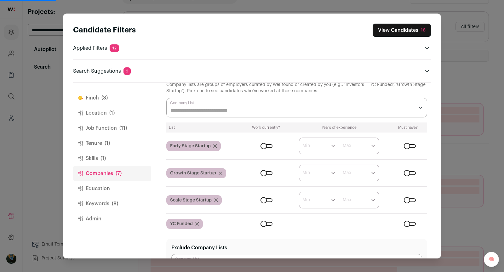
click at [209, 107] on input "Company Lists" at bounding box center [292, 111] width 244 height 8
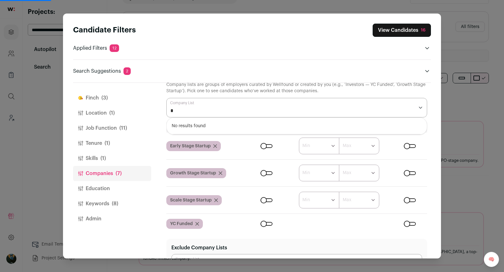
type input "**"
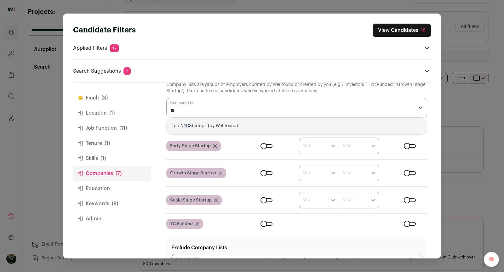
click at [204, 127] on div "Top N YC Startups (by Wellfound)" at bounding box center [297, 126] width 260 height 17
select select "****"
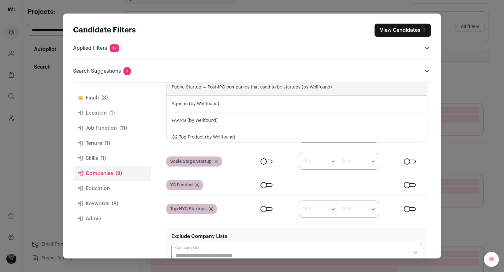
scroll to position [0, 0]
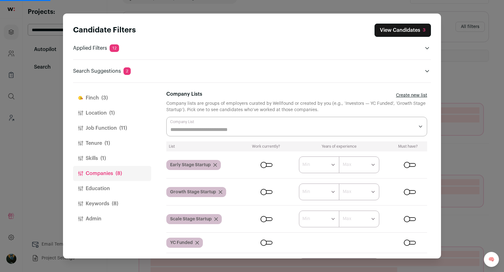
click at [248, 81] on header "Candidate Filters View Candidates 3 Applied Filters 12 Technical proficiency, R…" at bounding box center [252, 48] width 358 height 69
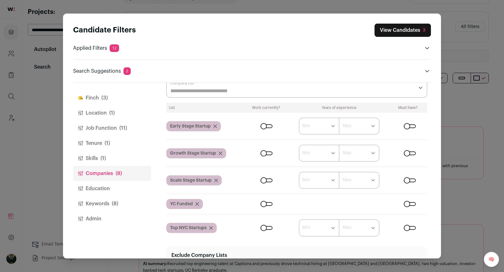
scroll to position [46, 0]
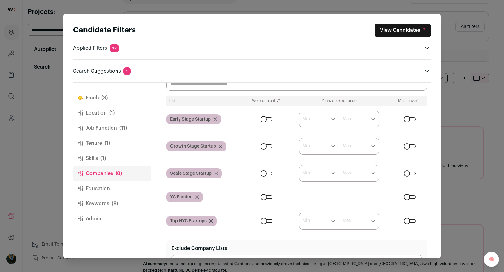
click at [266, 168] on form "****** ******* ******* ******* ******* ******* ******* ******* ******* ********…" at bounding box center [336, 173] width 182 height 17
click at [266, 172] on div "Close modal via background" at bounding box center [266, 174] width 12 height 4
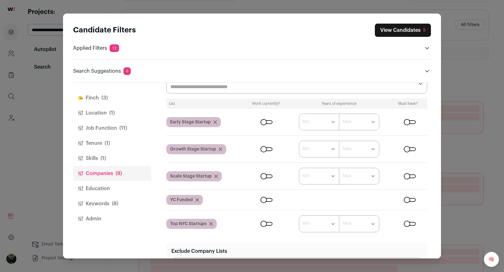
click at [267, 120] on div "Close modal via background" at bounding box center [266, 122] width 12 height 4
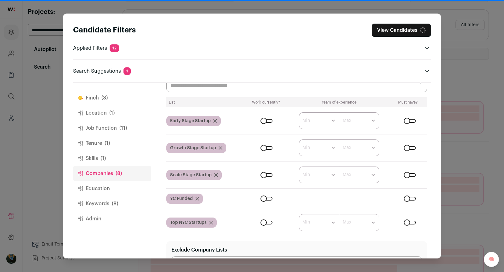
click at [267, 148] on div "Close modal via background" at bounding box center [266, 148] width 12 height 4
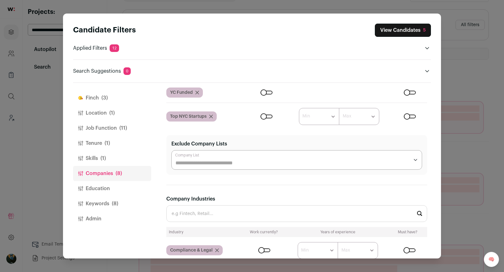
scroll to position [217, 0]
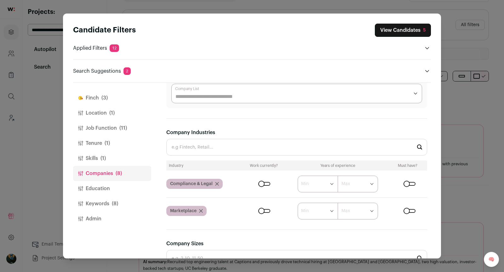
click at [407, 209] on div "Close modal via background" at bounding box center [409, 211] width 12 height 4
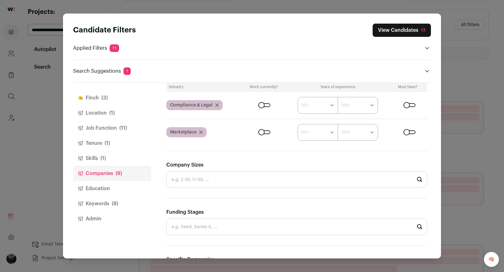
scroll to position [388, 0]
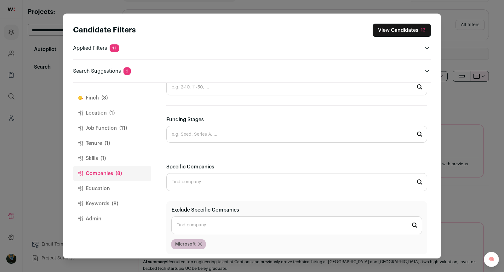
click at [98, 159] on button "Skills (1)" at bounding box center [112, 158] width 78 height 15
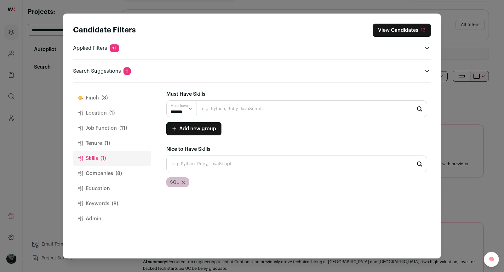
click at [103, 115] on button "Location (1)" at bounding box center [112, 113] width 78 height 15
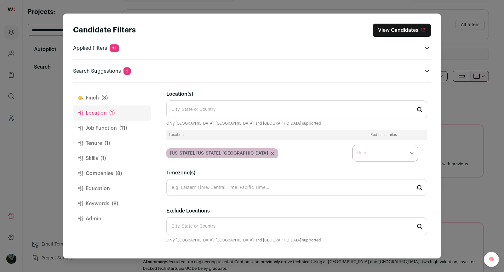
click at [99, 99] on button "Finch (3)" at bounding box center [112, 97] width 78 height 15
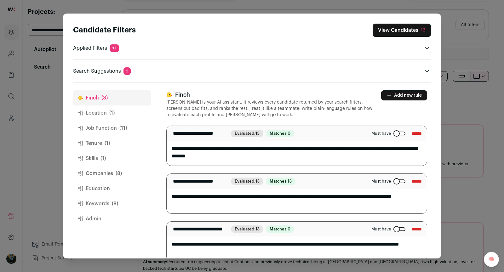
click at [387, 30] on button "View Candidates 13" at bounding box center [402, 30] width 58 height 13
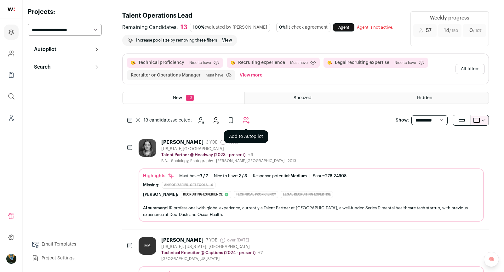
click at [248, 122] on icon "Add to Autopilot" at bounding box center [246, 120] width 6 height 6
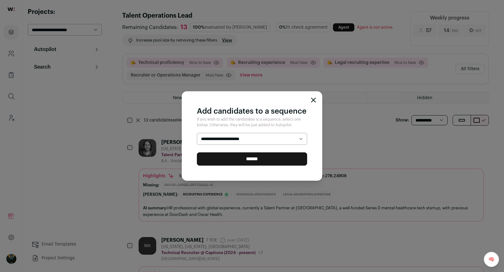
select select "*****"
click at [245, 157] on input "******" at bounding box center [252, 158] width 110 height 13
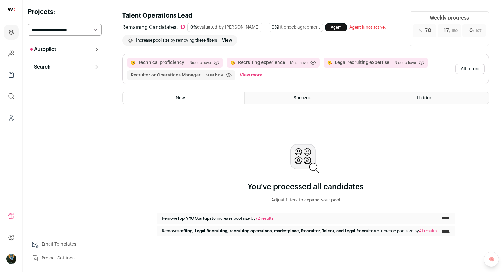
click at [447, 218] on input "*****" at bounding box center [446, 218] width 8 height 5
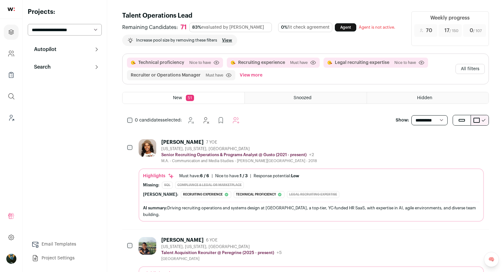
click at [474, 75] on div "Technical proficiency Nice to have Click to disable/enable criteria Recruiting …" at bounding box center [306, 69] width 366 height 30
click at [472, 71] on button "All filters" at bounding box center [469, 69] width 29 height 10
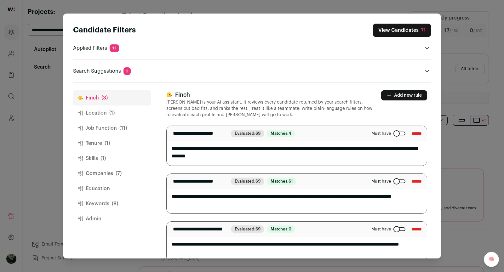
click at [121, 118] on button "Location (1)" at bounding box center [112, 113] width 78 height 15
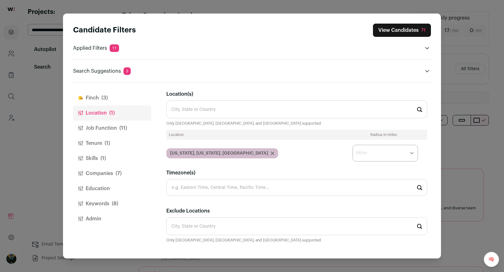
click at [118, 128] on button "Job Function (11)" at bounding box center [112, 128] width 78 height 15
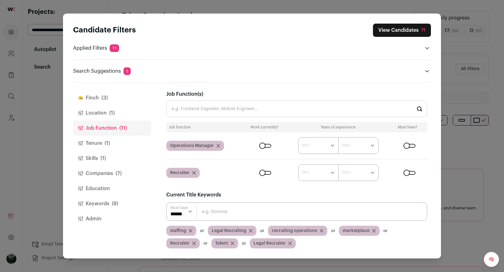
click at [411, 146] on div "Close modal via background" at bounding box center [409, 146] width 12 height 4
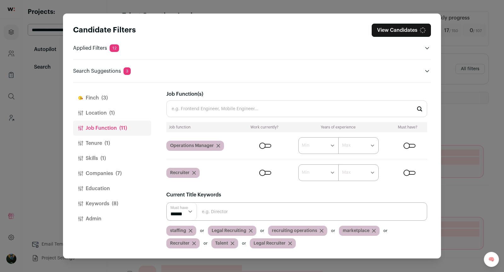
click at [498, 57] on div "Candidate Filters View Candidates Applied Filters 12 Technical proficiency, Rec…" at bounding box center [252, 136] width 504 height 272
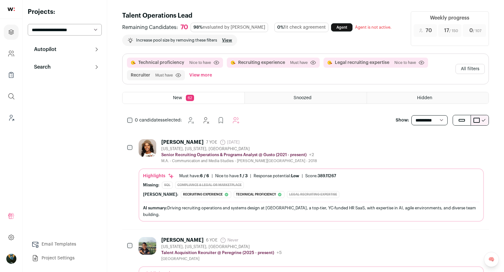
click at [444, 142] on icon "Hide" at bounding box center [445, 142] width 5 height 6
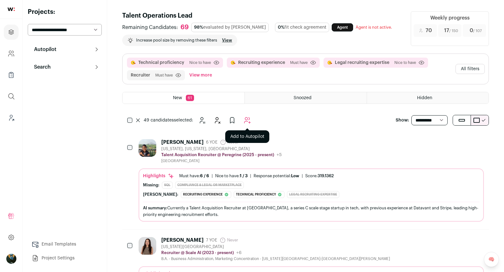
click at [247, 122] on icon "Add to Autopilot" at bounding box center [247, 121] width 8 height 8
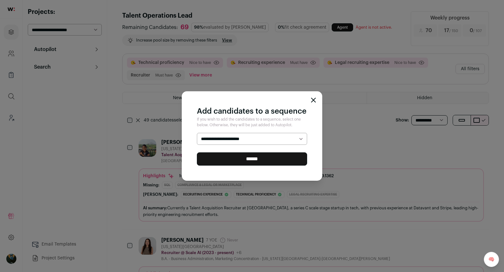
select select "*****"
click at [222, 159] on input "******" at bounding box center [252, 158] width 110 height 13
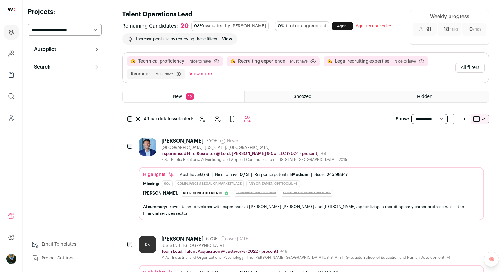
scroll to position [1, 0]
click at [409, 143] on div "Francis Ahrens 7 YOE Never Admin only. The last time the profile was scraped. B…" at bounding box center [311, 150] width 345 height 24
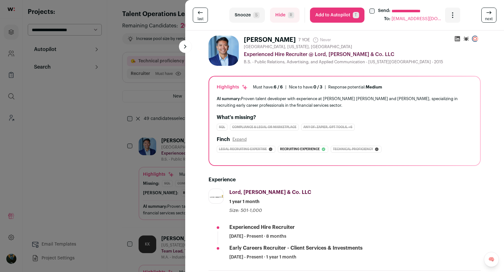
click at [138, 98] on div "**********" at bounding box center [252, 136] width 504 height 272
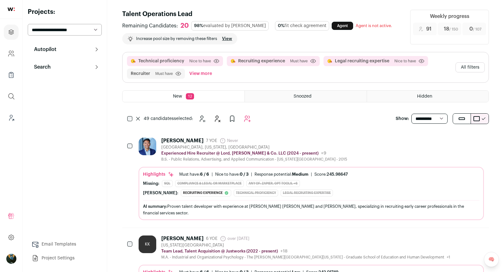
click at [138, 117] on icon at bounding box center [138, 119] width 4 height 4
click at [439, 143] on button "Hide" at bounding box center [444, 140] width 13 height 13
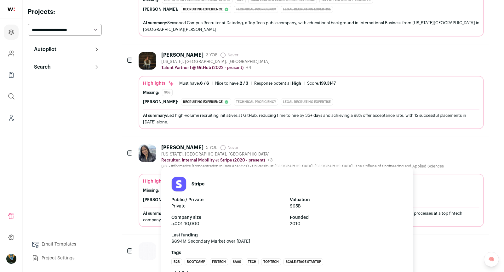
scroll to position [866, 0]
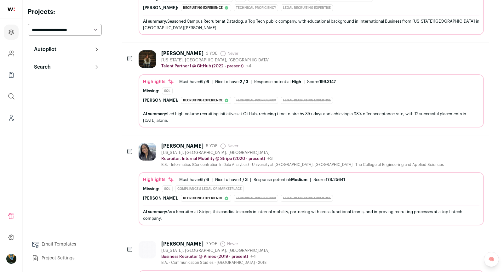
click at [130, 143] on div at bounding box center [130, 152] width 6 height 18
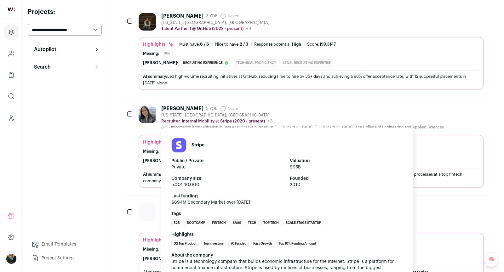
scroll to position [904, 0]
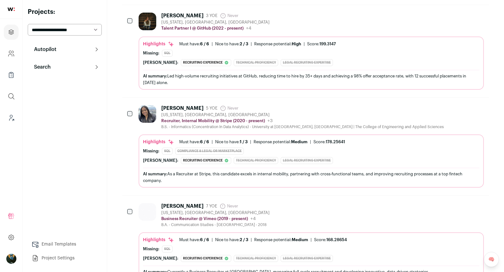
click at [127, 196] on div "Diondra Douglas 7 YOE Never Admin only. The last time the profile was scraped. …" at bounding box center [305, 241] width 367 height 91
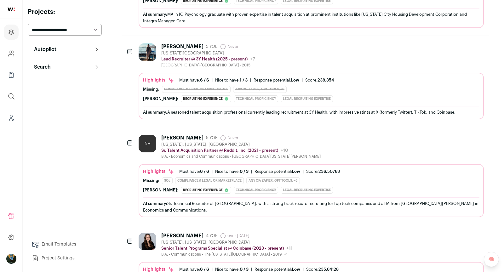
scroll to position [0, 0]
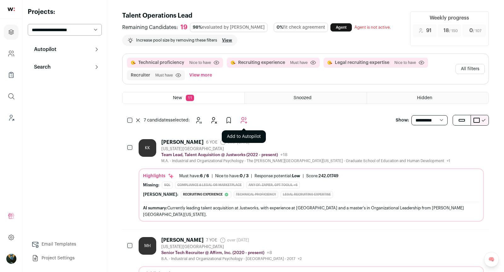
click at [246, 121] on icon "Add to Autopilot" at bounding box center [244, 120] width 6 height 6
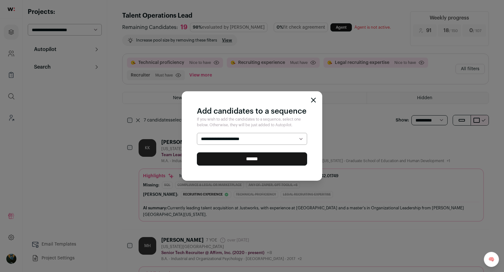
select select "*****"
click at [229, 161] on input "******" at bounding box center [252, 158] width 110 height 13
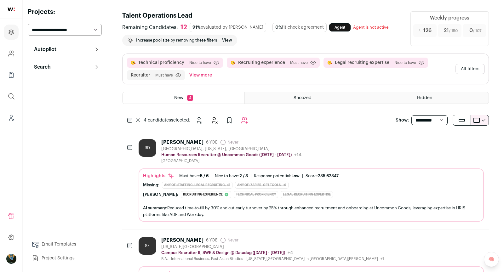
click at [217, 120] on icon "Hide" at bounding box center [214, 121] width 8 height 8
click at [214, 121] on div "Snooze Hide Add to Prospects Add to Autopilot" at bounding box center [213, 120] width 58 height 13
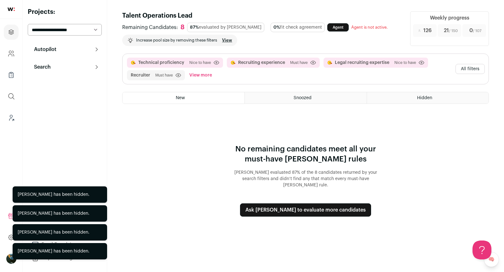
click at [31, 35] on select "**********" at bounding box center [65, 30] width 74 height 12
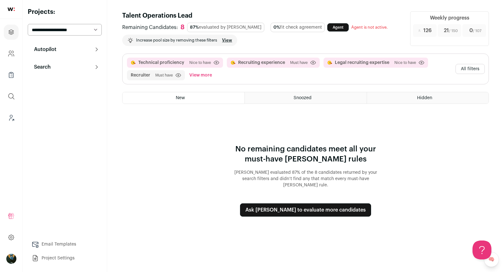
select select "*****"
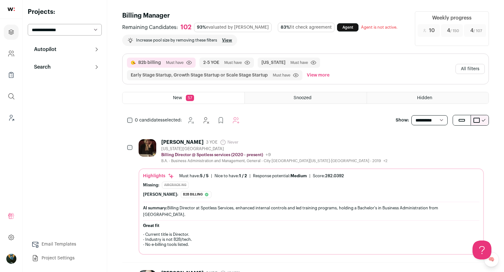
click at [247, 123] on icon "Add to Autopilot" at bounding box center [247, 121] width 8 height 8
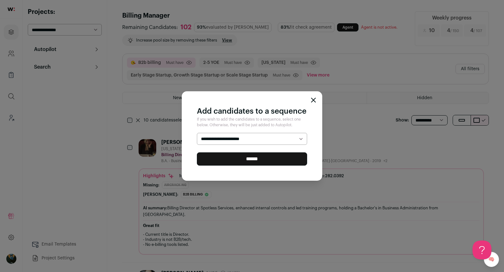
select select "*****"
click at [224, 159] on input "******" at bounding box center [252, 158] width 110 height 13
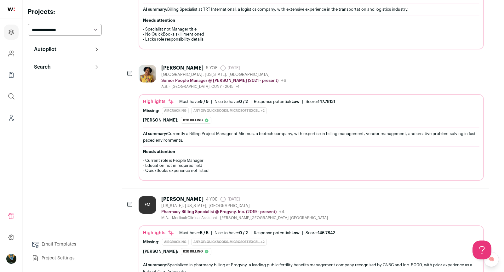
scroll to position [1008, 0]
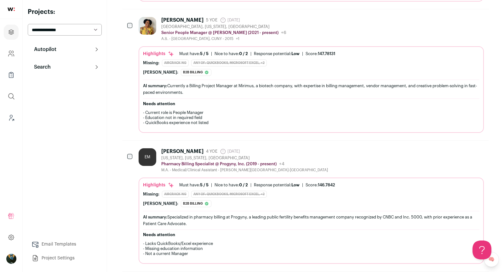
click at [133, 148] on div at bounding box center [130, 157] width 6 height 18
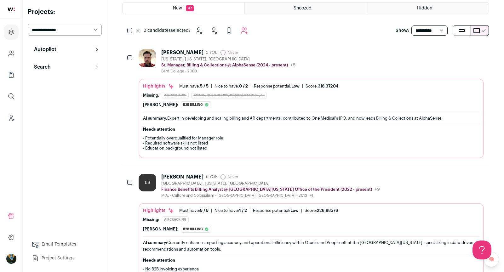
scroll to position [0, 0]
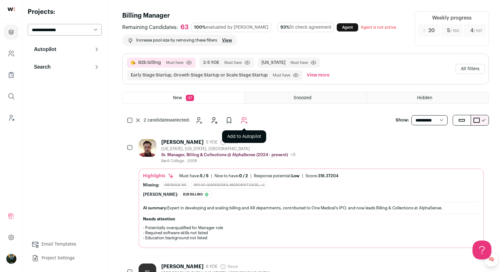
drag, startPoint x: 239, startPoint y: 117, endPoint x: 245, endPoint y: 114, distance: 6.8
click at [243, 116] on button "Add to Autopilot" at bounding box center [244, 120] width 13 height 13
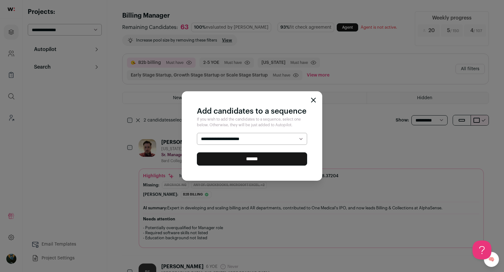
select select "*****"
click at [227, 160] on input "******" at bounding box center [252, 158] width 110 height 13
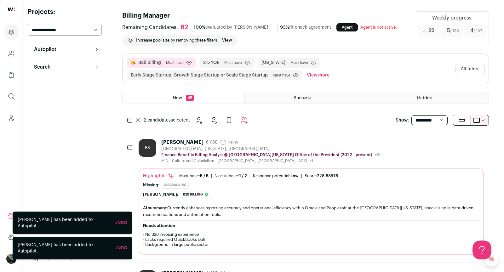
click at [136, 119] on icon at bounding box center [138, 120] width 4 height 4
click at [216, 120] on icon "Hide" at bounding box center [217, 121] width 8 height 8
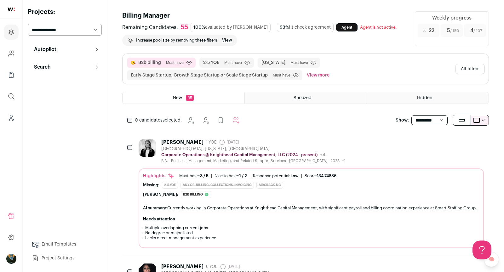
click at [480, 68] on button "All filters" at bounding box center [469, 69] width 29 height 10
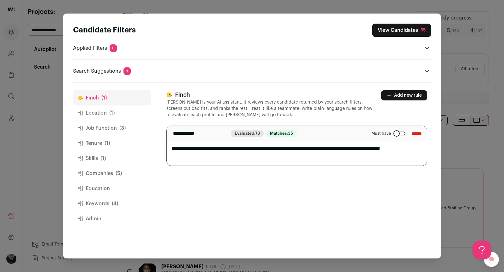
click at [112, 176] on button "Companies (5)" at bounding box center [112, 173] width 78 height 15
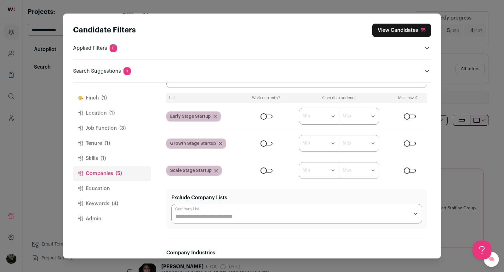
scroll to position [145, 0]
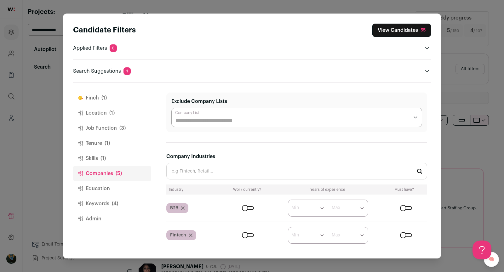
click at [243, 206] on div "Close modal via background" at bounding box center [248, 208] width 12 height 4
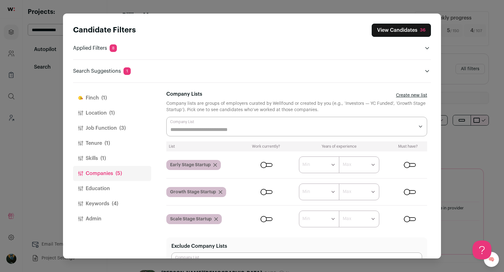
scroll to position [0, 0]
click at [425, 28] on div "36" at bounding box center [423, 30] width 6 height 6
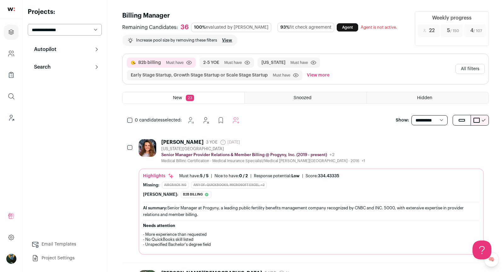
click at [448, 141] on icon "Hide" at bounding box center [445, 142] width 8 height 8
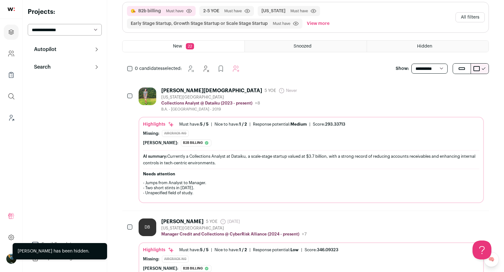
scroll to position [52, 0]
click at [165, 89] on div "Brittny Evangelista" at bounding box center [211, 90] width 101 height 6
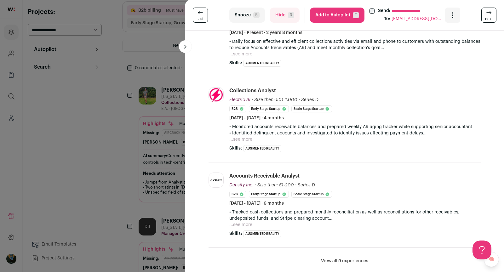
scroll to position [130, 0]
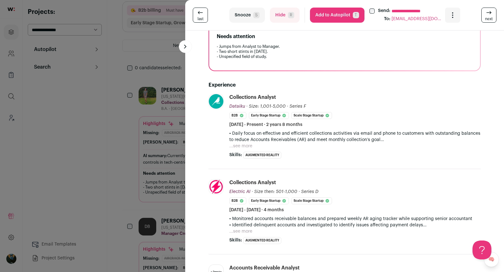
click at [247, 145] on button "...see more" at bounding box center [240, 146] width 23 height 6
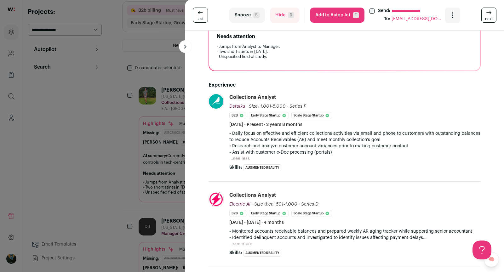
click at [169, 147] on div "**********" at bounding box center [252, 136] width 504 height 272
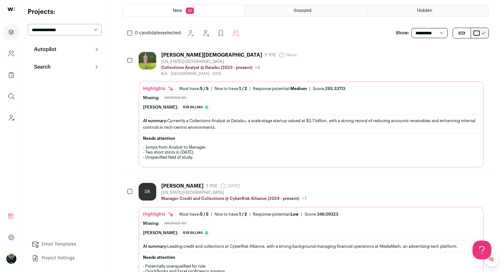
scroll to position [146, 0]
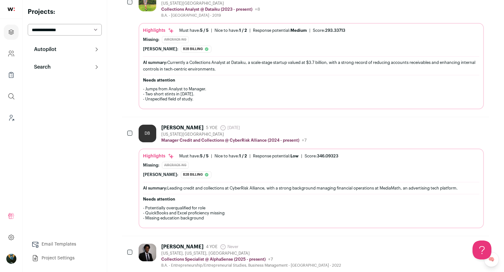
click at [446, 125] on icon "Hide" at bounding box center [445, 128] width 5 height 6
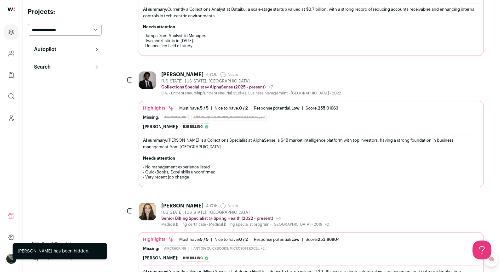
scroll to position [201, 0]
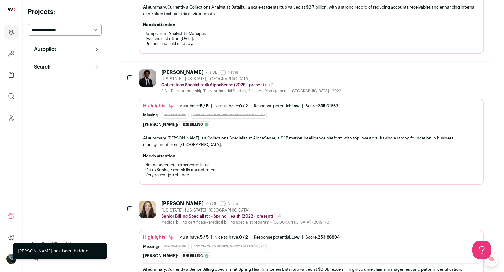
click at [449, 70] on button "Hide" at bounding box center [444, 72] width 13 height 13
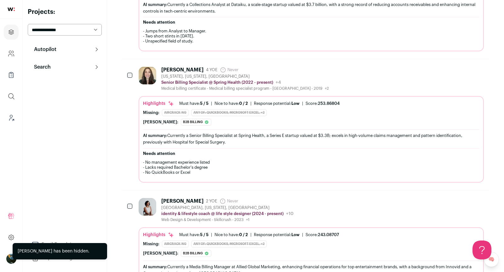
scroll to position [204, 0]
click at [441, 200] on button "Hide" at bounding box center [444, 200] width 13 height 13
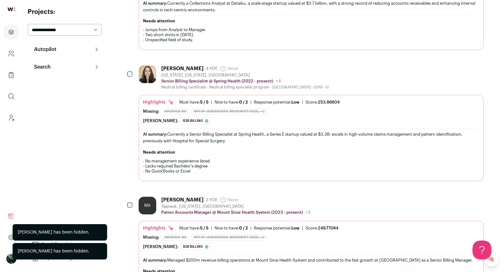
scroll to position [246, 0]
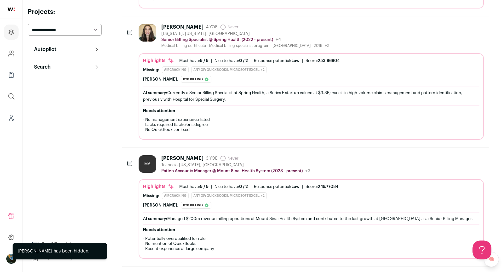
click at [446, 158] on button "Hide" at bounding box center [444, 157] width 13 height 13
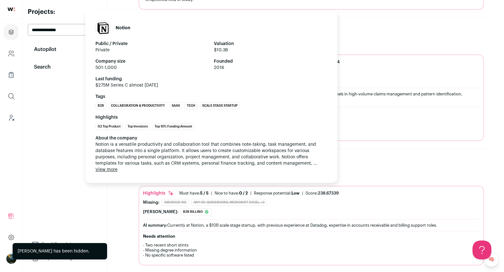
scroll to position [247, 0]
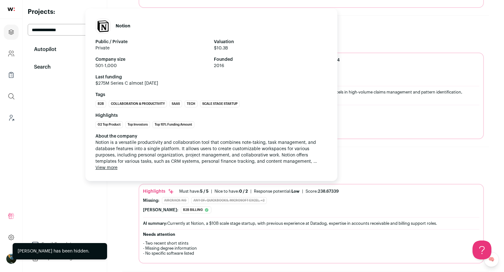
click at [241, 171] on div "Notion Public / Private Private Valuation $10.3B Company size 501-1,000 Founded…" at bounding box center [211, 95] width 252 height 173
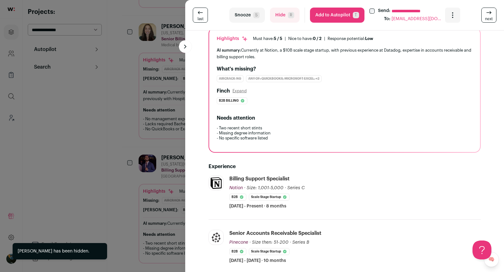
scroll to position [162, 0]
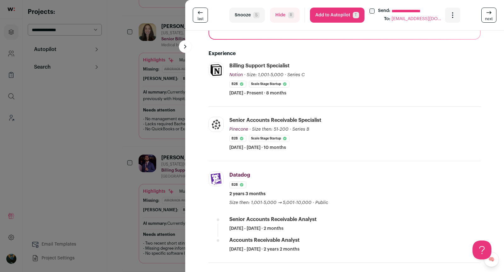
click at [70, 198] on div "**********" at bounding box center [252, 136] width 504 height 272
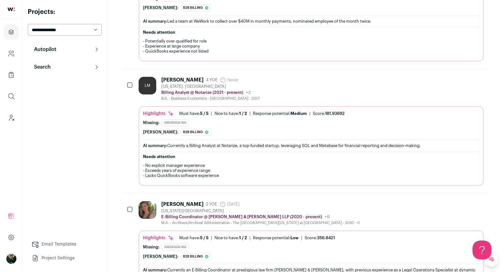
scroll to position [664, 0]
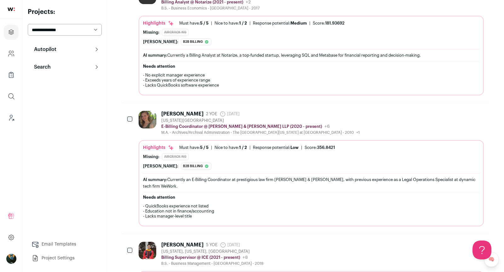
click at [442, 110] on icon "Hide" at bounding box center [445, 114] width 8 height 8
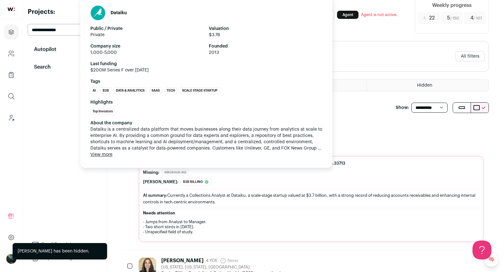
scroll to position [0, 0]
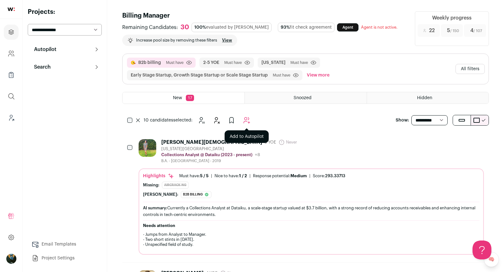
click at [249, 122] on icon "Add to Autopilot" at bounding box center [247, 121] width 8 height 8
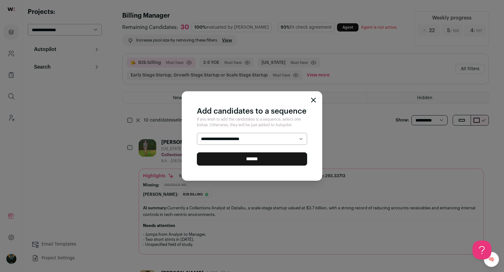
select select "*****"
click at [238, 160] on input "******" at bounding box center [252, 158] width 110 height 13
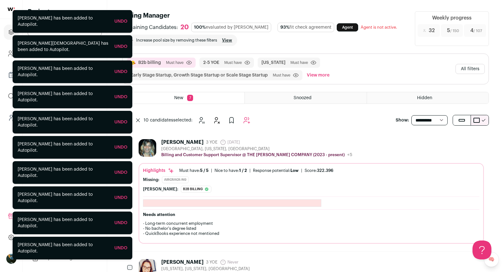
click at [469, 71] on button "All filters" at bounding box center [469, 69] width 29 height 10
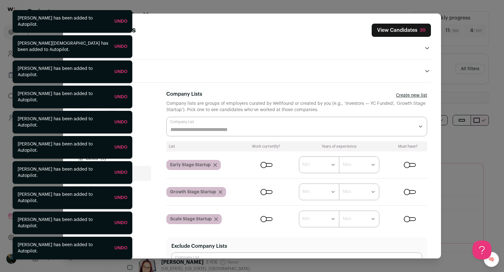
click at [151, 162] on div "Finch (1) Location (1) Job Function (3) Tenure (1) Skills (1) Companies (5) Edu…" at bounding box center [252, 171] width 358 height 176
drag, startPoint x: 151, startPoint y: 134, endPoint x: 147, endPoint y: 130, distance: 5.9
click at [151, 134] on button "Job Function (3)" at bounding box center [112, 128] width 78 height 15
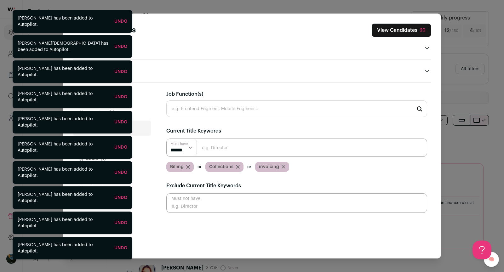
click at [252, 150] on input "Close modal via background" at bounding box center [296, 148] width 261 height 18
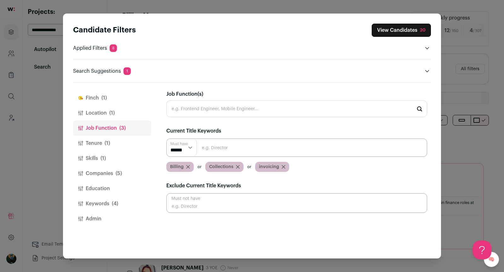
click at [252, 151] on input "Close modal via background" at bounding box center [296, 148] width 261 height 18
type input "AR"
click at [278, 146] on input "Close modal via background" at bounding box center [296, 148] width 261 height 18
paste input "AR Manager"
type input "AR Manager"
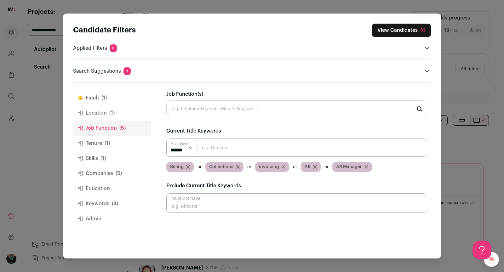
click at [238, 157] on div "Must have ****** ****** Billing Collections invoicing AR AR Manager" at bounding box center [296, 155] width 261 height 33
click at [242, 149] on input "Close modal via background" at bounding box center [296, 148] width 261 height 18
paste input "Accounts Receivable Manager"
type input "Accounts Receivable Manager"
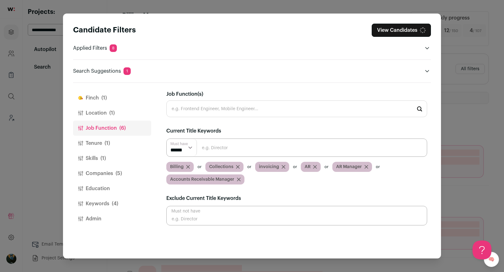
click at [235, 146] on input "Close modal via background" at bounding box center [296, 148] width 261 height 18
paste input "Accounts Receivable Manager"
drag, startPoint x: 252, startPoint y: 148, endPoint x: 296, endPoint y: 145, distance: 43.9
click at [297, 145] on input "Accounts Receivable Manager" at bounding box center [296, 148] width 261 height 18
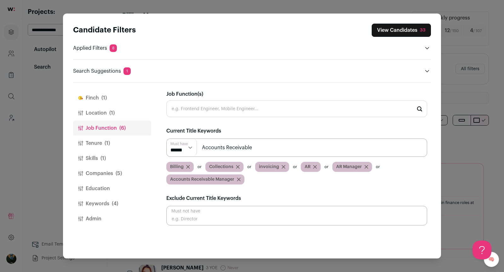
type input "Accounts Receivable"
click at [104, 205] on button "Keywords (4)" at bounding box center [112, 203] width 78 height 15
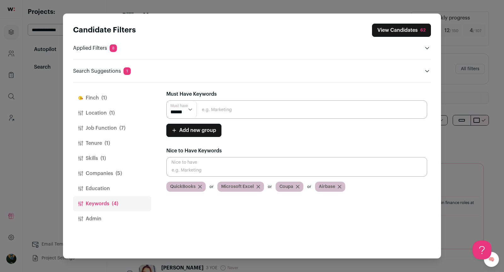
drag, startPoint x: 201, startPoint y: 163, endPoint x: 205, endPoint y: 111, distance: 51.9
click at [201, 163] on input "Close modal via background" at bounding box center [296, 167] width 261 height 20
click at [209, 107] on input "Close modal via background" at bounding box center [296, 109] width 261 height 18
type input "billing"
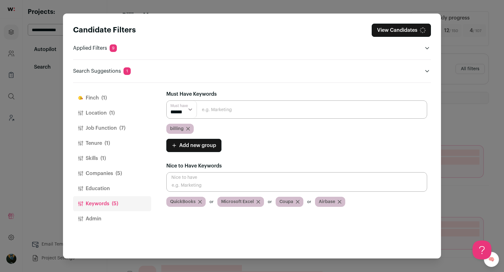
click at [209, 105] on input "Close modal via background" at bounding box center [296, 109] width 261 height 18
type input "AR"
click at [222, 108] on input "Close modal via background" at bounding box center [296, 109] width 261 height 18
paste input "Accounts Receivable Manager"
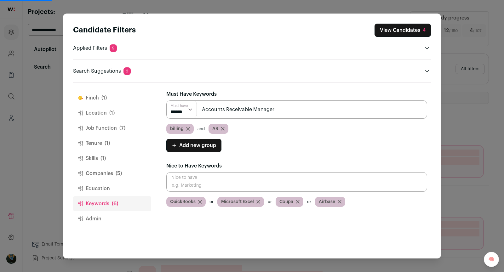
click at [299, 109] on input "Accounts Receivable Manager" at bounding box center [296, 109] width 261 height 18
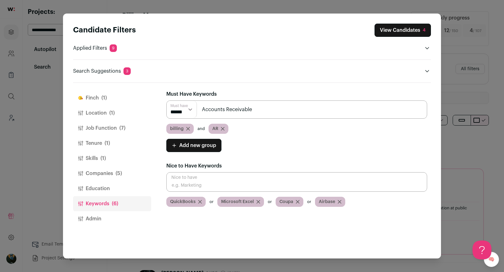
type input "Accounts Receivable"
click at [182, 111] on select "****** ******" at bounding box center [182, 109] width 30 height 17
select select "**"
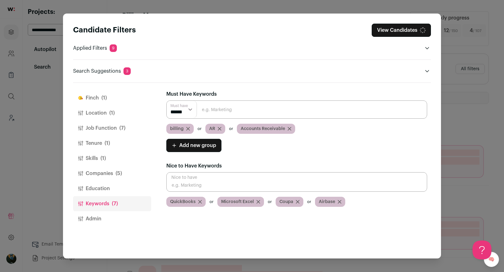
click at [259, 109] on input "Close modal via background" at bounding box center [296, 109] width 261 height 18
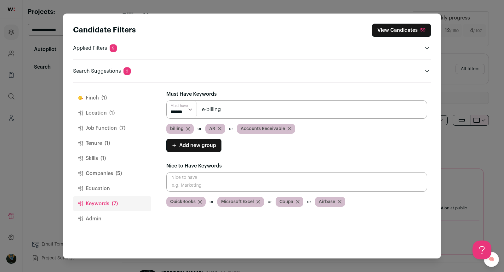
click at [240, 108] on input "e-billing" at bounding box center [296, 109] width 261 height 18
type input "e-billing"
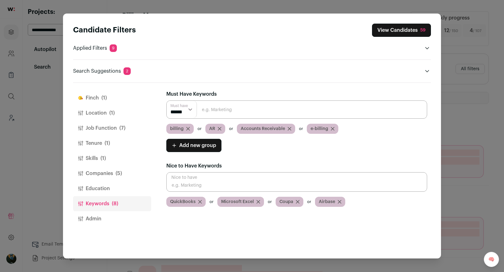
click at [398, 31] on button "View Candidates 59" at bounding box center [401, 30] width 59 height 13
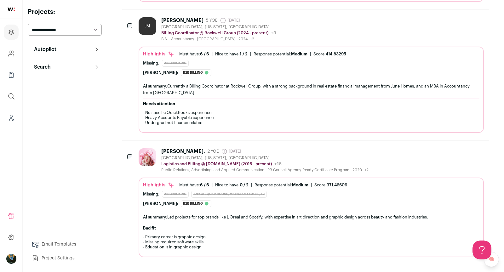
scroll to position [843, 0]
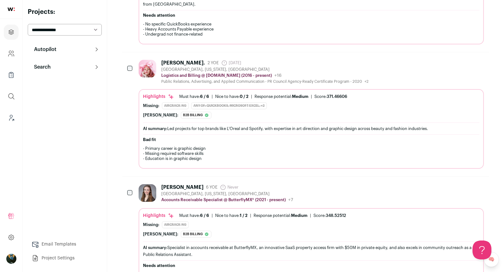
click at [145, 62] on img at bounding box center [148, 69] width 18 height 18
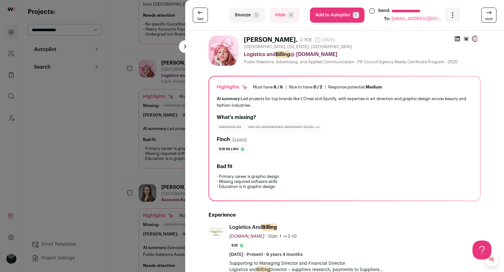
scroll to position [165, 0]
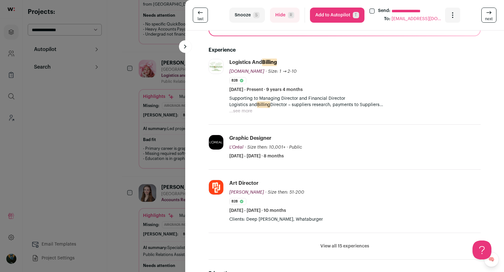
click at [114, 159] on div "**********" at bounding box center [252, 136] width 504 height 272
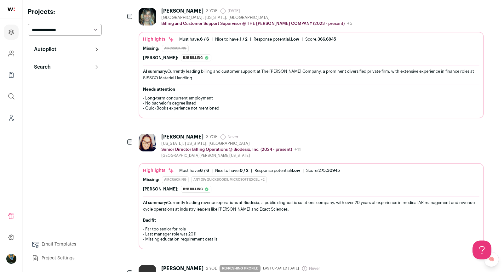
scroll to position [0, 0]
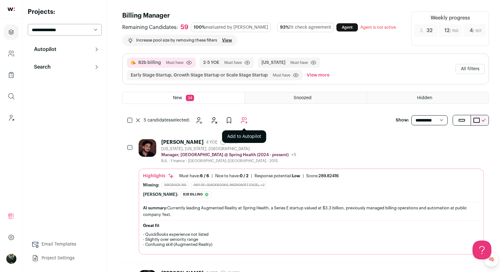
click at [241, 118] on icon "Add to Autopilot" at bounding box center [244, 121] width 8 height 8
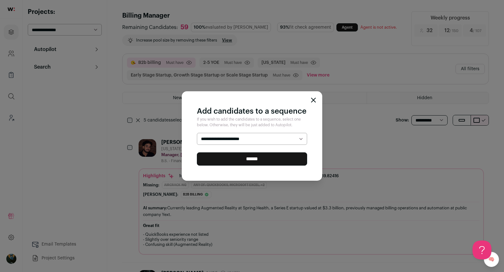
select select "*****"
click at [215, 163] on input "******" at bounding box center [252, 158] width 110 height 13
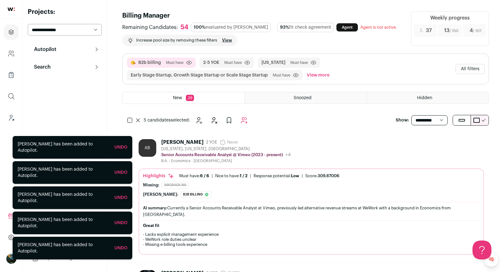
click at [135, 120] on button at bounding box center [138, 120] width 6 height 4
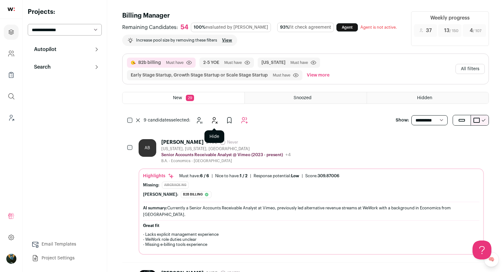
click at [217, 119] on icon "Hide" at bounding box center [214, 121] width 8 height 8
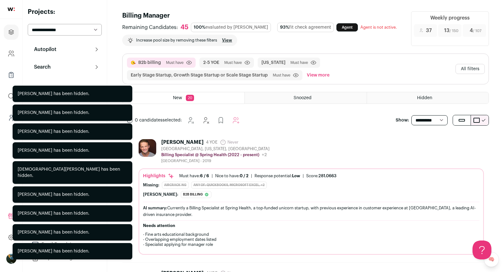
click at [477, 70] on button "All filters" at bounding box center [469, 69] width 29 height 10
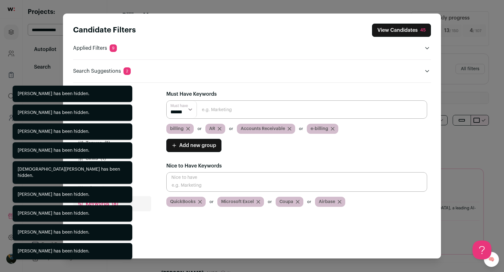
drag, startPoint x: 486, startPoint y: 147, endPoint x: 480, endPoint y: 138, distance: 11.8
click at [486, 147] on div "Candidate Filters View Candidates 45 Applied Filters 9 B2b billing Must have Ne…" at bounding box center [252, 136] width 504 height 272
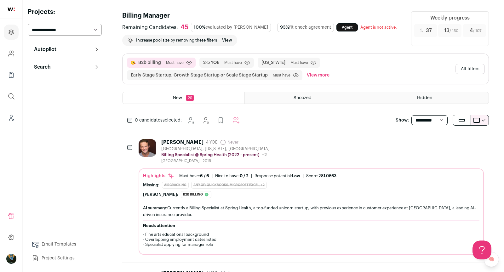
click at [429, 116] on select "**********" at bounding box center [429, 120] width 36 height 10
select select "**"
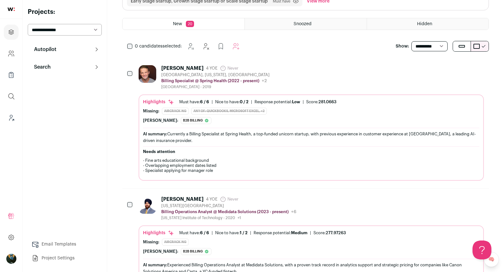
scroll to position [134, 0]
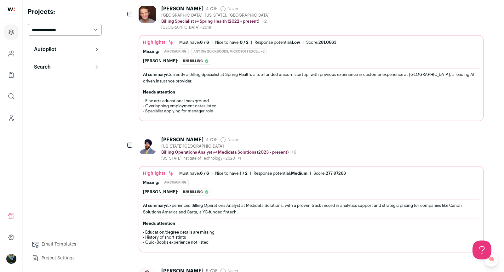
drag, startPoint x: 440, startPoint y: 138, endPoint x: 425, endPoint y: 127, distance: 19.2
click at [440, 138] on button "Hide" at bounding box center [444, 139] width 13 height 13
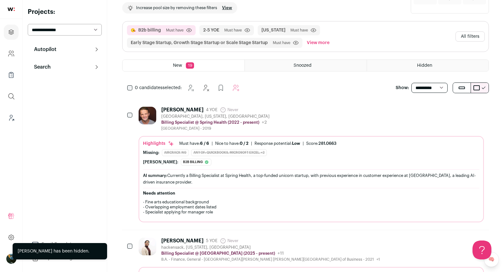
scroll to position [0, 0]
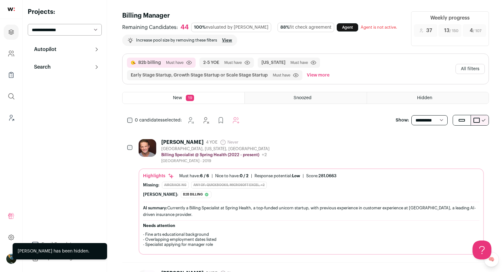
click at [477, 68] on button "All filters" at bounding box center [469, 69] width 29 height 10
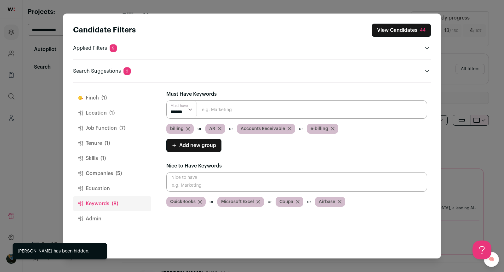
click at [102, 175] on button "Companies (5)" at bounding box center [112, 173] width 78 height 15
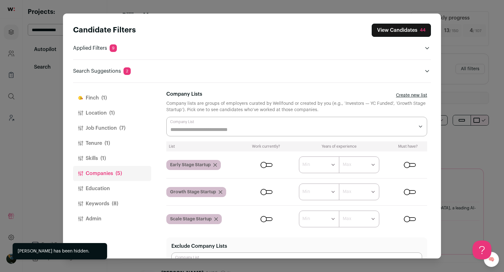
click at [207, 123] on div "Close modal via background" at bounding box center [296, 127] width 261 height 20
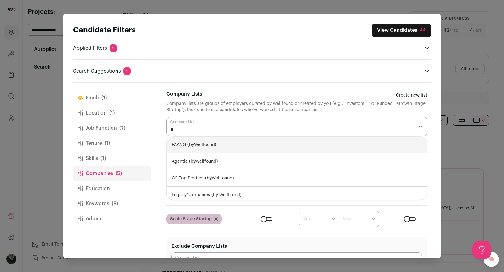
type input "**"
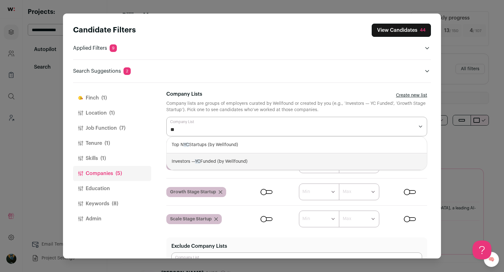
click at [207, 160] on div "Investors — YC Funded (by Wellfound)" at bounding box center [297, 161] width 260 height 17
select select "**********"
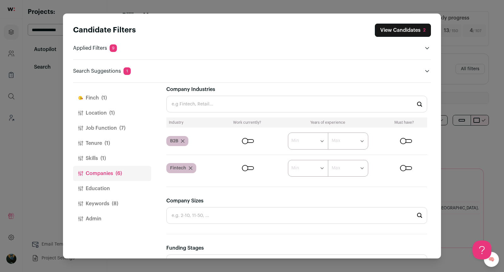
click at [248, 139] on div "Close modal via background" at bounding box center [248, 141] width 12 height 4
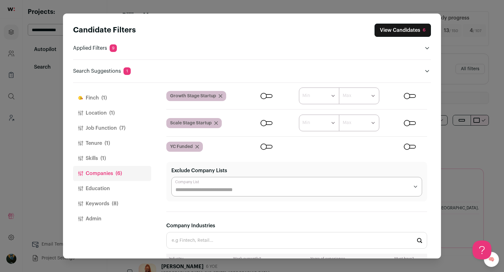
click at [401, 35] on button "View Candidates 6" at bounding box center [402, 30] width 56 height 13
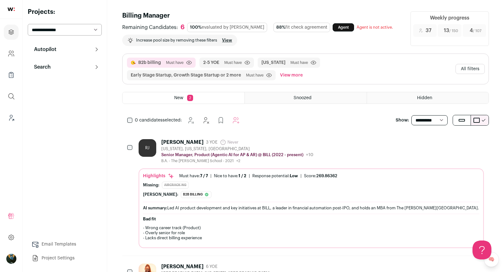
click at [445, 141] on icon "Hide" at bounding box center [445, 142] width 8 height 8
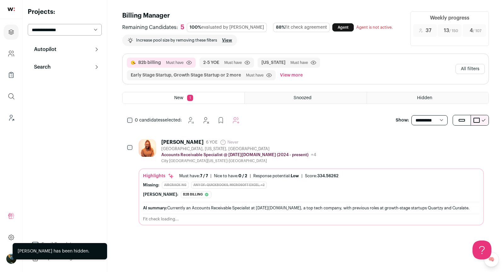
click at [474, 143] on button "Add to Prospects" at bounding box center [478, 141] width 13 height 13
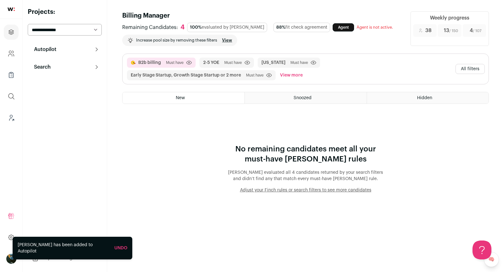
click at [67, 65] on button "Search" at bounding box center [65, 67] width 74 height 13
click at [54, 110] on link "Prospects" at bounding box center [65, 110] width 74 height 13
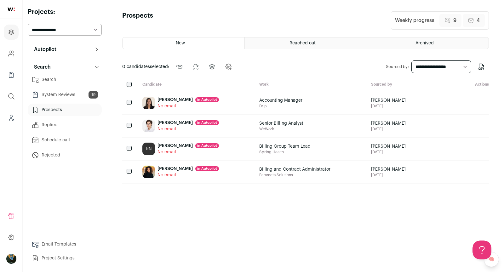
click at [58, 77] on link "Search" at bounding box center [65, 79] width 74 height 13
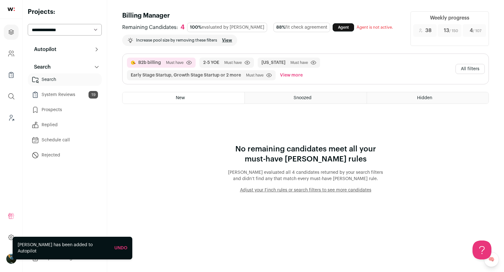
click at [483, 66] on html "Projects Company and ATS Settings Company Lists (Experimental) Global Search Le…" at bounding box center [252, 136] width 504 height 272
click at [480, 67] on button "All filters" at bounding box center [469, 69] width 29 height 10
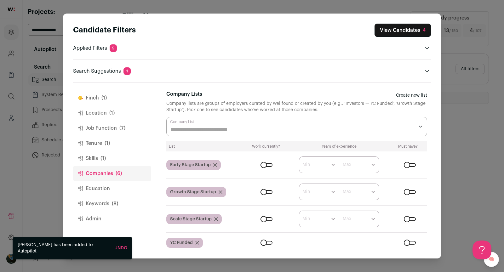
click at [134, 70] on header "Search Suggestions 1" at bounding box center [252, 71] width 358 height 8
click at [426, 71] on icon "Close modal via background" at bounding box center [427, 71] width 4 height 2
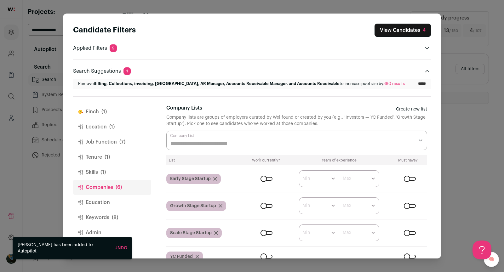
click at [420, 83] on input "*****" at bounding box center [422, 83] width 8 height 5
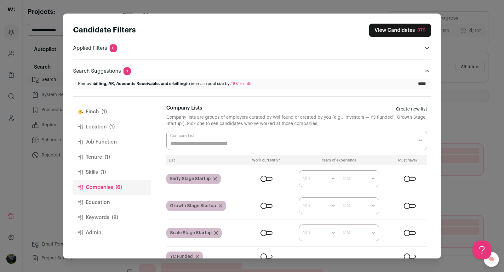
click at [399, 30] on button "View Candidates 379" at bounding box center [400, 30] width 62 height 13
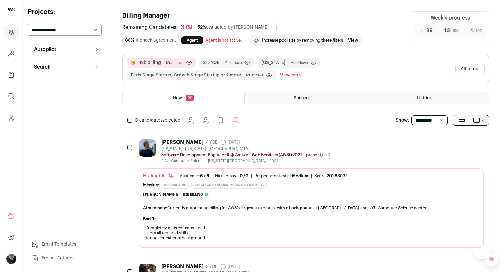
click at [447, 142] on icon "Hide" at bounding box center [445, 142] width 8 height 8
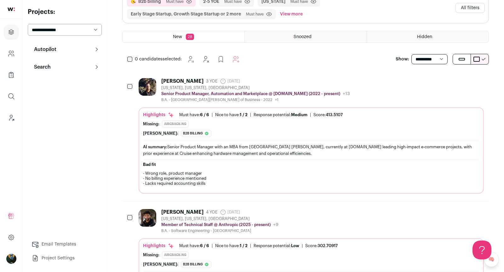
click at [182, 80] on div "[PERSON_NAME]" at bounding box center [182, 81] width 42 height 6
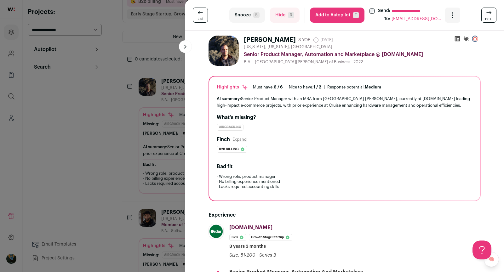
click at [157, 107] on div "**********" at bounding box center [252, 136] width 504 height 272
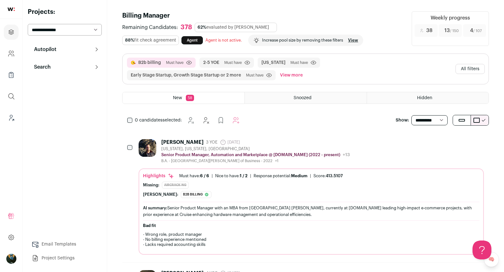
click at [467, 65] on button "All filters" at bounding box center [469, 69] width 29 height 10
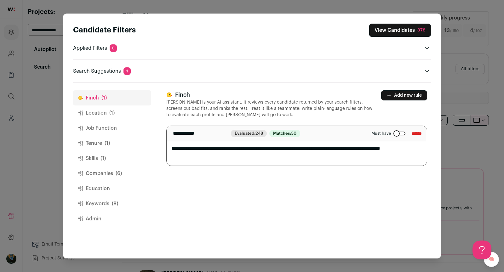
click at [103, 109] on button "Location (1)" at bounding box center [112, 113] width 78 height 15
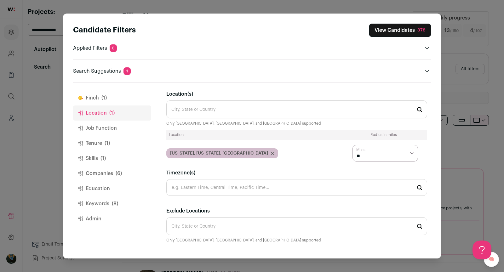
click at [104, 130] on button "Job Function" at bounding box center [112, 128] width 78 height 15
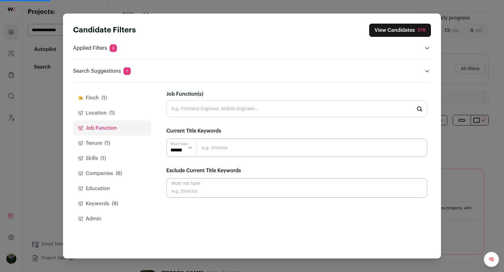
click at [222, 114] on input "Job Function(s)" at bounding box center [296, 108] width 261 height 17
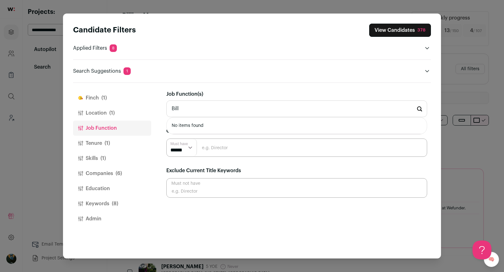
type input "Bill"
click at [254, 93] on div "Job Function(s) Bill No items found" at bounding box center [296, 103] width 261 height 27
click at [219, 149] on input "Close modal via background" at bounding box center [296, 148] width 261 height 18
type input "Billing"
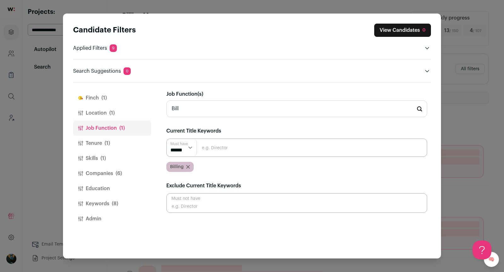
click at [221, 147] on input "Close modal via background" at bounding box center [296, 148] width 261 height 18
type input "Collections"
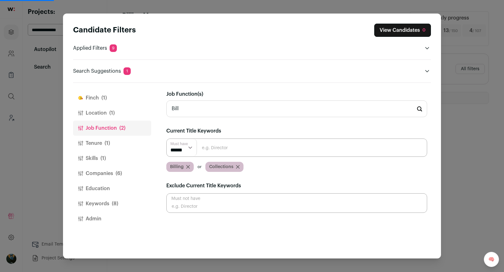
click at [233, 149] on input "Close modal via background" at bounding box center [296, 148] width 261 height 18
click at [180, 106] on input "Bill" at bounding box center [296, 108] width 261 height 17
click at [210, 144] on input "Close modal via background" at bounding box center [296, 148] width 261 height 18
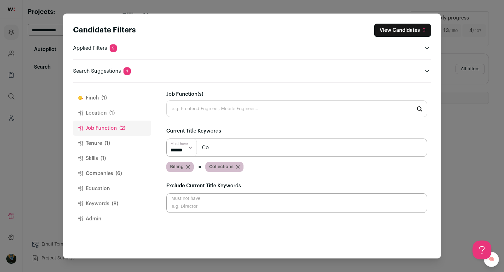
type input "C"
type input "Billings"
click at [243, 151] on input "Close modal via background" at bounding box center [296, 148] width 261 height 18
type input "AR"
click at [210, 146] on input "Close modal via background" at bounding box center [296, 148] width 261 height 18
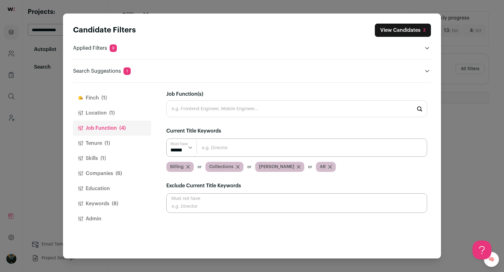
paste input "Accounts Receivable"
type input "Accounts Receivable"
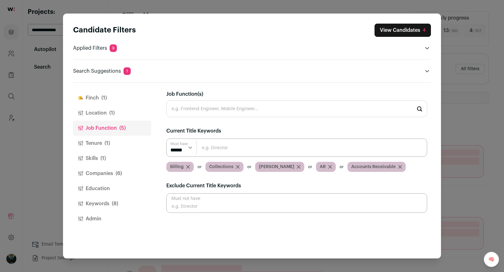
click at [395, 28] on button "View Candidates 4" at bounding box center [402, 30] width 56 height 13
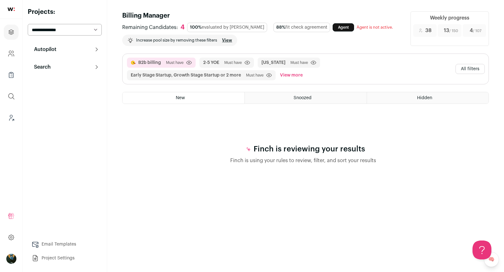
click at [478, 71] on button "All filters" at bounding box center [469, 69] width 29 height 10
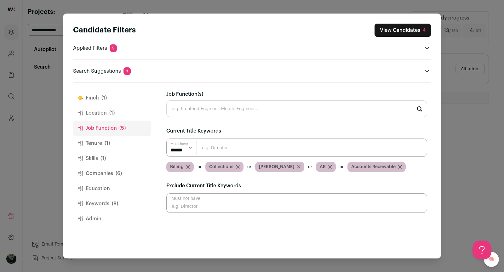
click at [82, 114] on icon "Close modal via background" at bounding box center [80, 113] width 4 height 4
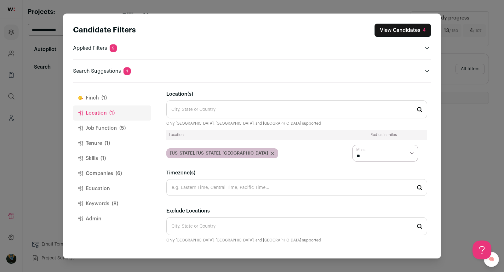
click at [93, 99] on button "Finch (1)" at bounding box center [112, 97] width 78 height 15
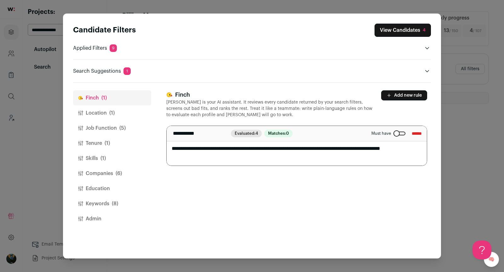
click at [412, 34] on button "View Candidates 4" at bounding box center [402, 30] width 56 height 13
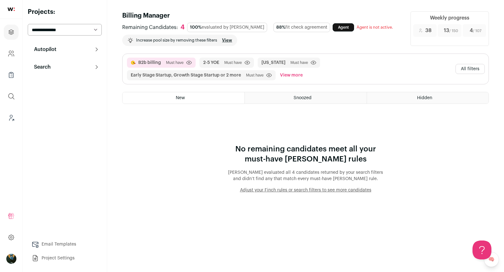
click at [479, 71] on button "All filters" at bounding box center [469, 69] width 29 height 10
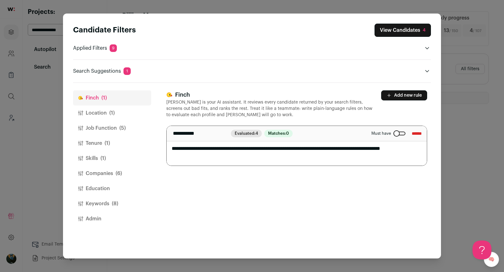
drag, startPoint x: 92, startPoint y: 164, endPoint x: 94, endPoint y: 167, distance: 3.4
click at [92, 164] on button "Skills (1)" at bounding box center [112, 158] width 78 height 15
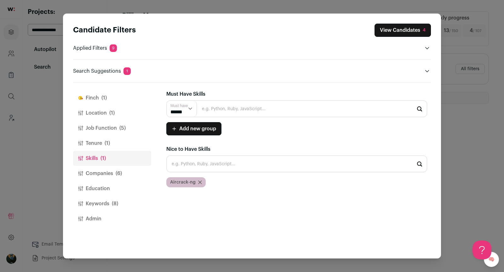
click at [94, 169] on button "Companies (6)" at bounding box center [112, 173] width 78 height 15
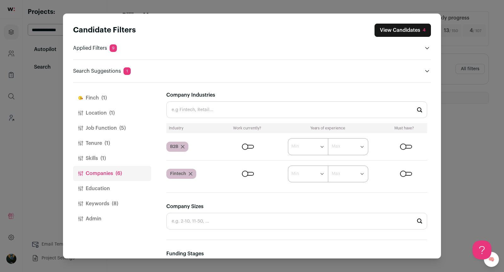
scroll to position [238, 0]
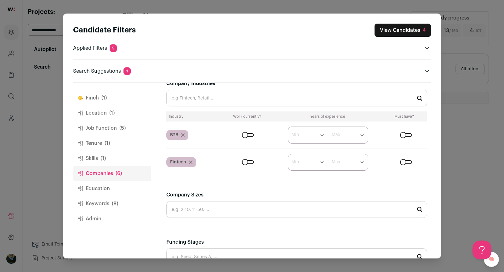
drag, startPoint x: 190, startPoint y: 161, endPoint x: 363, endPoint y: 132, distance: 175.5
click at [190, 161] on icon "Close modal via background" at bounding box center [190, 162] width 3 height 3
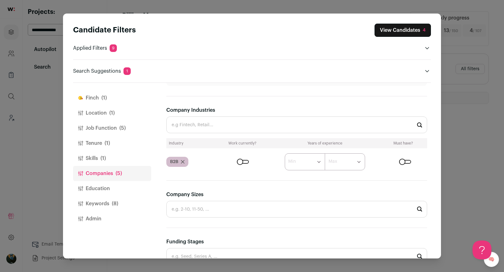
scroll to position [0, 0]
click at [397, 162] on form "****** ******* ******* ******* ******* ******* ******* ******* ******* ********…" at bounding box center [322, 161] width 210 height 17
click at [407, 160] on div "Close modal via background" at bounding box center [405, 162] width 12 height 4
click at [105, 204] on button "Keywords (8)" at bounding box center [112, 203] width 78 height 15
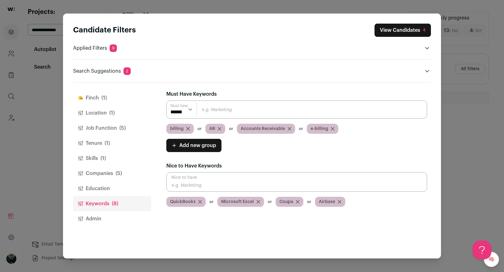
click at [187, 127] on icon "Close modal via background" at bounding box center [188, 129] width 4 height 4
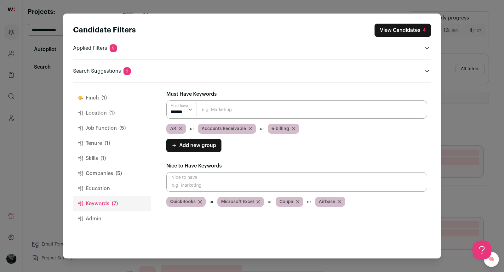
click at [182, 128] on icon "Close modal via background" at bounding box center [181, 129] width 4 height 4
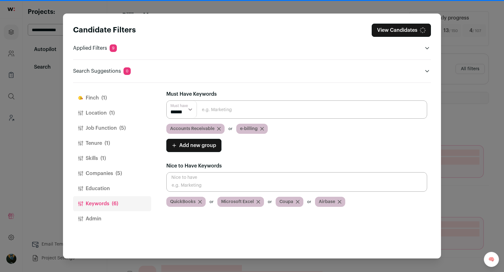
click at [219, 128] on icon "Close modal via background" at bounding box center [218, 128] width 3 height 3
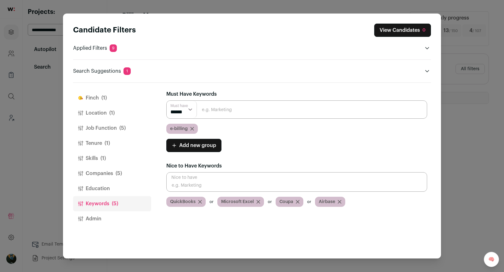
click at [192, 129] on icon "Close modal via background" at bounding box center [192, 129] width 4 height 4
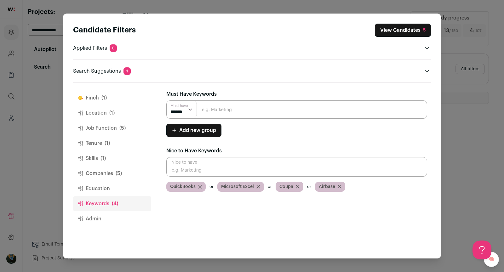
click at [112, 171] on button "Companies (5)" at bounding box center [112, 173] width 78 height 15
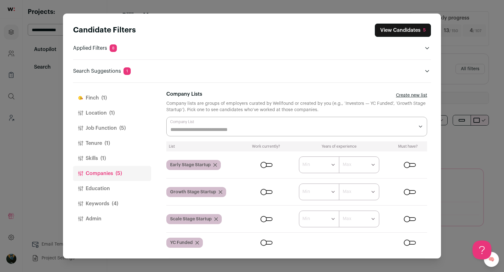
click at [426, 73] on button "Close modal via background" at bounding box center [427, 71] width 8 height 8
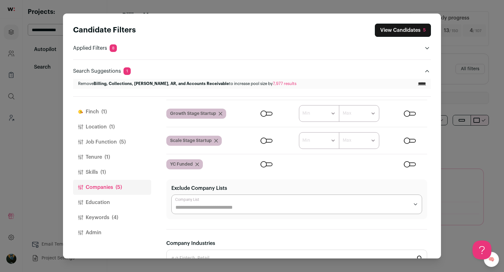
scroll to position [96, 0]
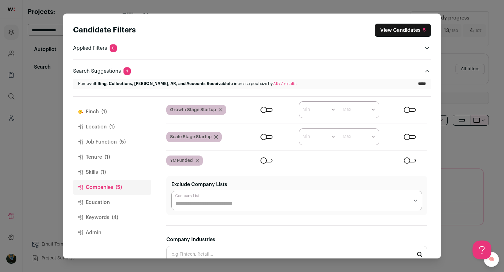
click at [59, 167] on div "Candidate Filters View Candidates 5 Applied Filters 8 B2b billing Must have [US…" at bounding box center [252, 136] width 504 height 272
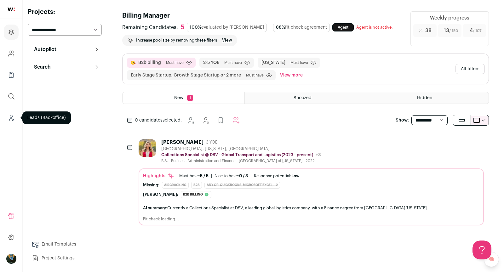
click at [14, 120] on icon "Leads (Backoffice)" at bounding box center [13, 119] width 1 height 1
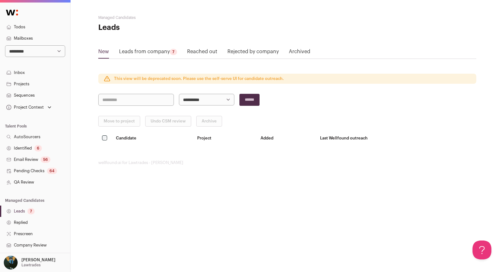
scroll to position [2, 0]
click at [28, 179] on link "QA Review" at bounding box center [35, 180] width 70 height 11
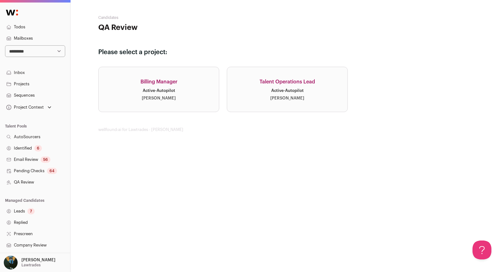
click at [266, 90] on link "Talent Operations Lead Active · Autopilot [PERSON_NAME]" at bounding box center [287, 89] width 121 height 45
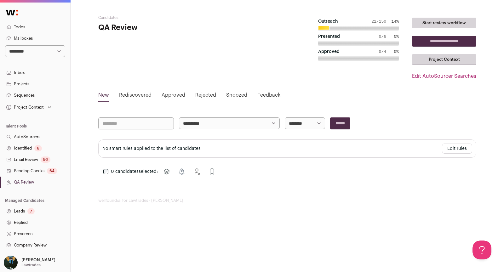
click at [39, 181] on link "QA Review" at bounding box center [35, 182] width 70 height 11
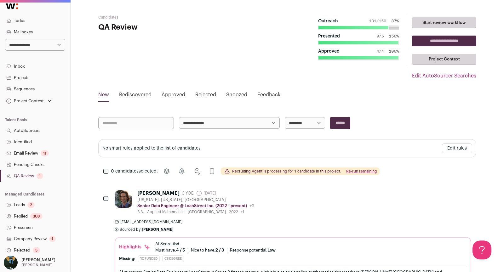
scroll to position [7, 0]
click at [32, 206] on div "2" at bounding box center [30, 204] width 7 height 6
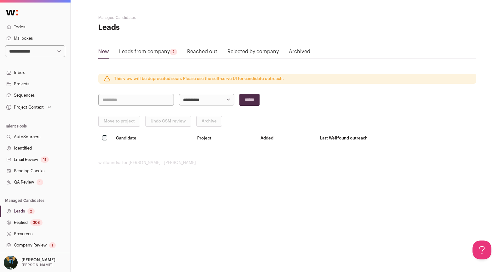
click at [156, 49] on link "Leads from company 2" at bounding box center [148, 53] width 58 height 10
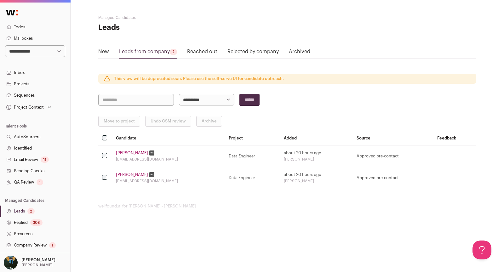
scroll to position [90, 0]
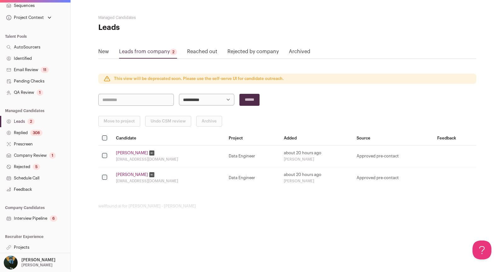
click at [18, 245] on link "Projects" at bounding box center [35, 247] width 70 height 11
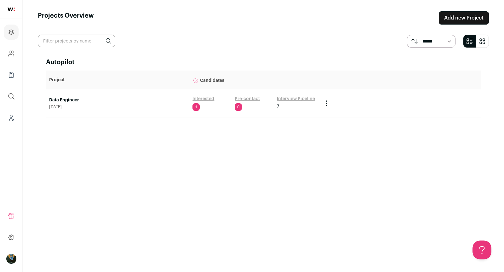
click at [71, 100] on link "Data Engineer" at bounding box center [117, 100] width 137 height 6
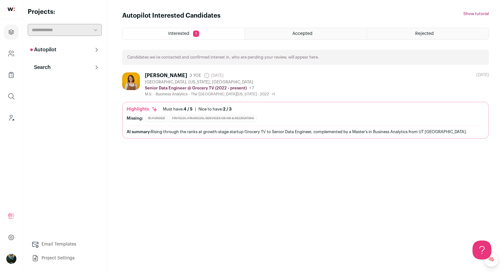
click at [165, 75] on div "[PERSON_NAME]" at bounding box center [166, 75] width 42 height 6
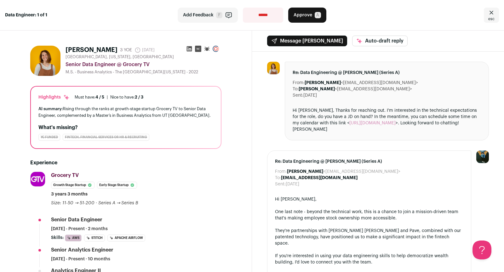
drag, startPoint x: 66, startPoint y: 49, endPoint x: 114, endPoint y: 49, distance: 48.5
click at [114, 49] on div "[PERSON_NAME] 3 YOE [DATE] Admin only. The last time the profile was scraped." at bounding box center [110, 50] width 89 height 9
copy h1 "[PERSON_NAME]"
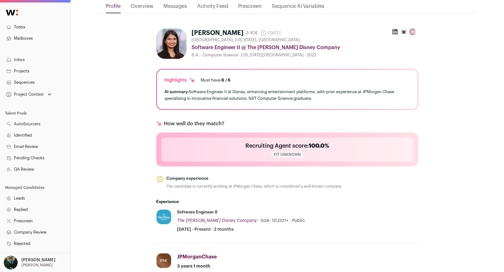
scroll to position [141, 0]
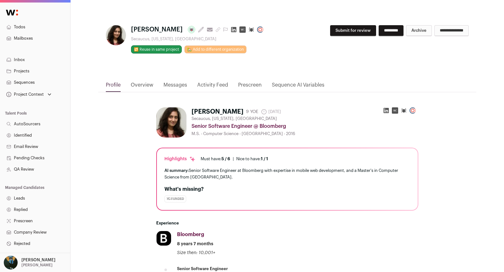
click at [332, 33] on button "Submit for review" at bounding box center [353, 30] width 46 height 11
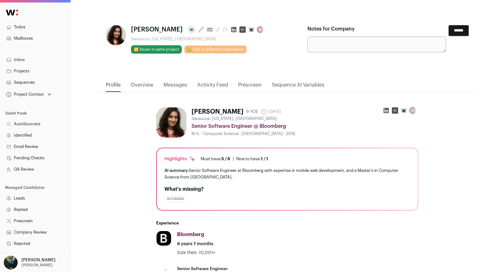
click at [449, 33] on input "******" at bounding box center [459, 30] width 20 height 11
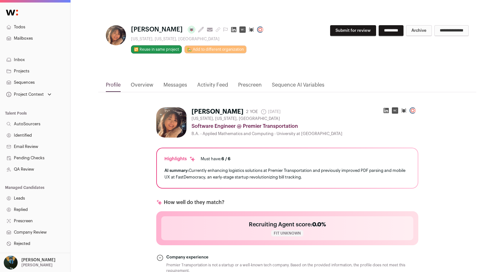
click at [343, 18] on div "[PERSON_NAME] Last update: [DATE] View most recent conversation in Front [US_ST…" at bounding box center [287, 48] width 378 height 66
click at [339, 30] on button "Submit for review" at bounding box center [353, 30] width 46 height 11
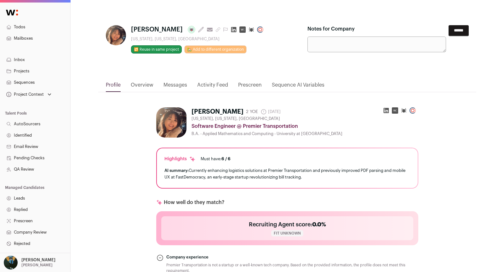
click at [455, 29] on input "******" at bounding box center [459, 30] width 20 height 11
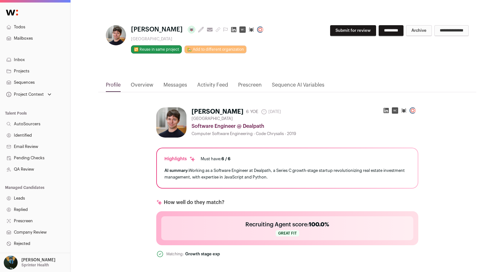
click at [330, 31] on button "Submit for review" at bounding box center [353, 30] width 46 height 11
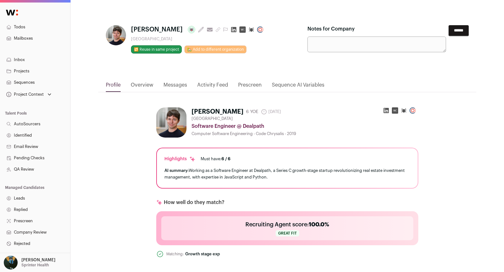
click at [442, 36] on form "Notes for Company ******" at bounding box center [387, 38] width 161 height 27
click at [451, 30] on input "******" at bounding box center [459, 30] width 20 height 11
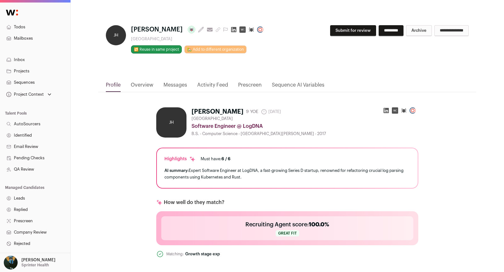
click at [341, 35] on button "Submit for review" at bounding box center [353, 30] width 46 height 11
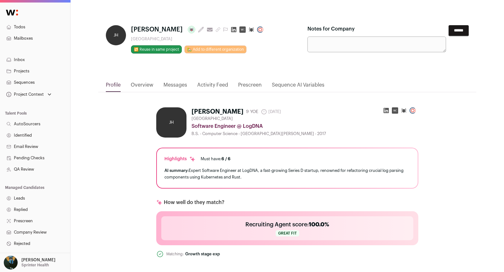
click at [461, 29] on input "******" at bounding box center [459, 30] width 20 height 11
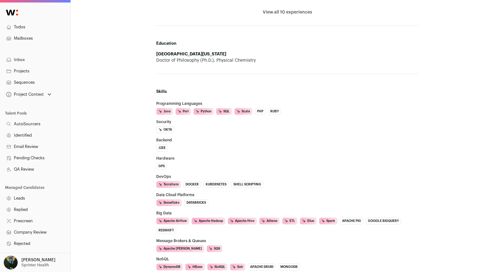
scroll to position [167, 0]
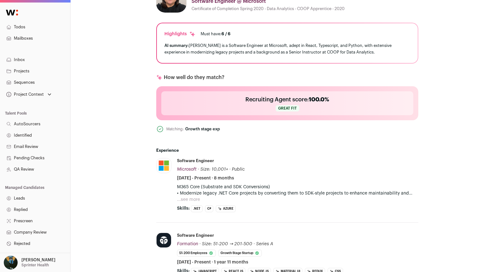
scroll to position [198, 0]
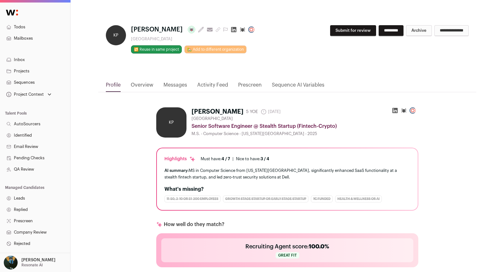
click at [345, 36] on div "**********" at bounding box center [387, 33] width 161 height 16
click at [346, 29] on button "Submit for review" at bounding box center [353, 30] width 46 height 11
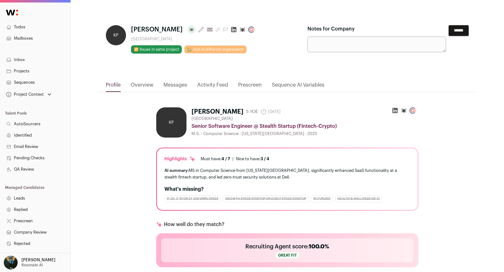
click at [463, 32] on input "******" at bounding box center [459, 30] width 20 height 11
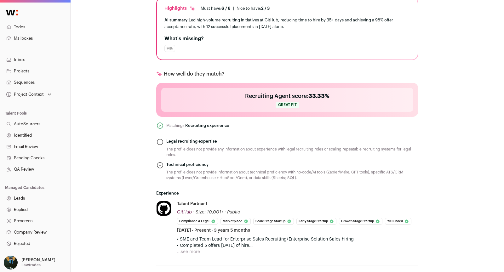
scroll to position [258, 0]
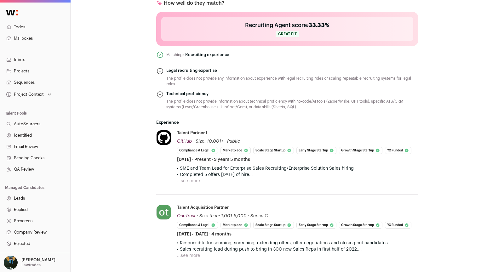
click at [183, 181] on button "...see more" at bounding box center [188, 181] width 23 height 6
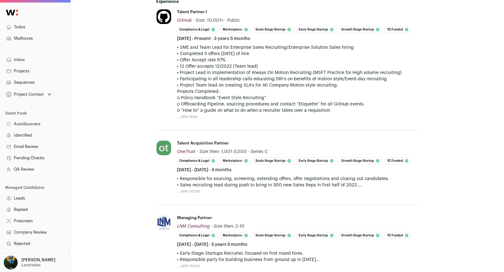
scroll to position [451, 0]
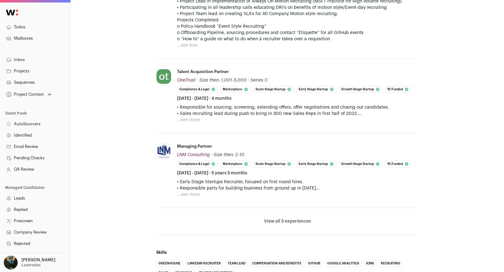
click at [283, 215] on li "View all 5 experiences View less" at bounding box center [287, 221] width 262 height 27
click at [281, 218] on button "View all 5 experiences" at bounding box center [287, 221] width 47 height 6
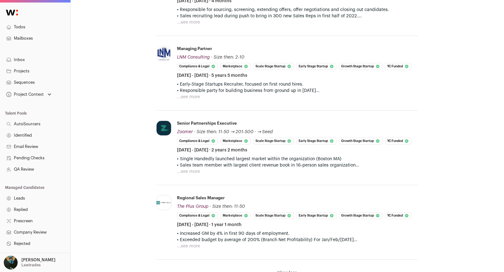
scroll to position [495, 0]
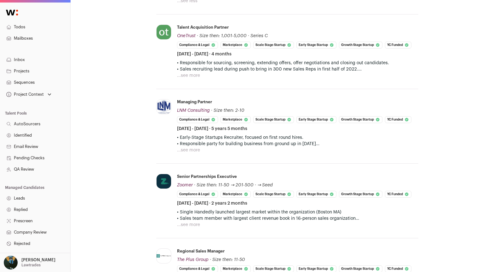
click at [200, 73] on div "• Responsible for sourcing, screening, extending offers, offer negotiations and…" at bounding box center [297, 69] width 241 height 19
click at [192, 76] on button "...see more" at bounding box center [188, 75] width 23 height 6
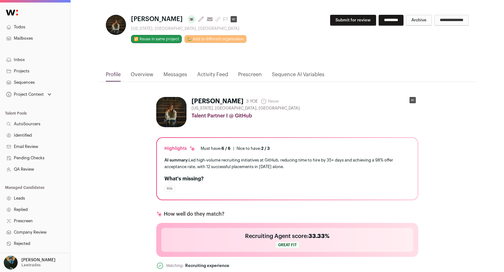
scroll to position [0, 0]
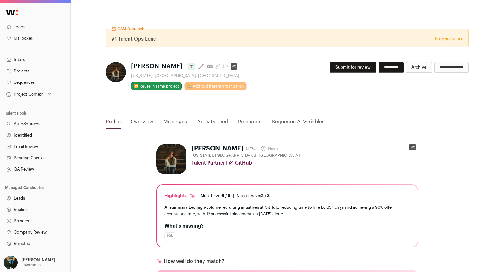
drag, startPoint x: 348, startPoint y: 71, endPoint x: 430, endPoint y: 67, distance: 81.7
click at [348, 71] on button "Submit for review" at bounding box center [353, 67] width 46 height 11
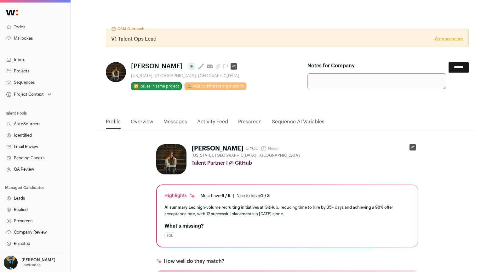
click at [462, 66] on input "******" at bounding box center [459, 67] width 20 height 11
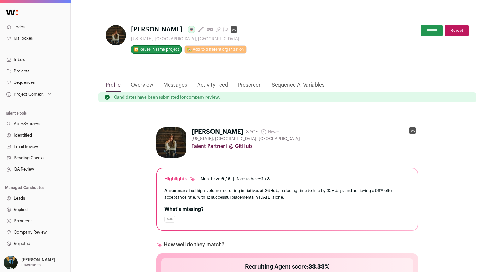
click at [14, 79] on link "Sequences" at bounding box center [35, 82] width 70 height 11
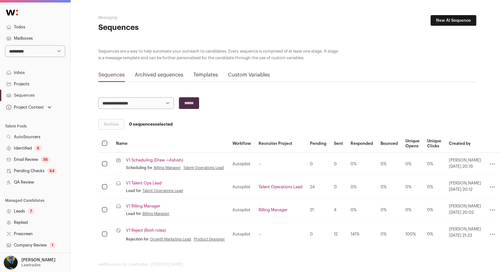
click at [136, 160] on link "V1 Scheduling (Drew ->Ashish)" at bounding box center [154, 160] width 57 height 5
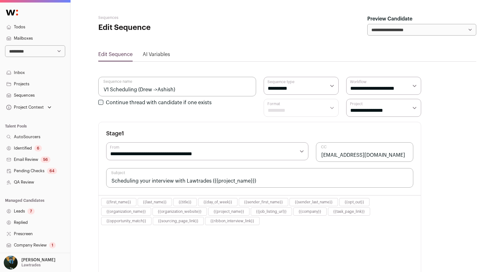
select select "****"
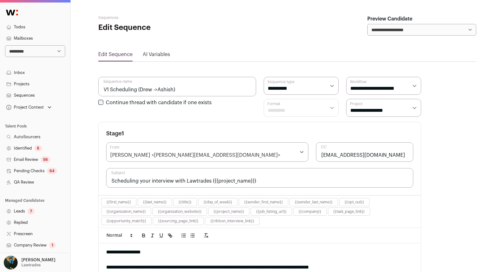
click at [21, 53] on select "**********" at bounding box center [35, 51] width 60 height 12
select select "*****"
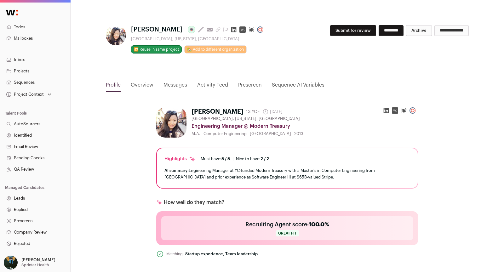
click at [322, 37] on div "**********" at bounding box center [387, 33] width 161 height 16
click at [334, 33] on button "Submit for review" at bounding box center [353, 30] width 46 height 11
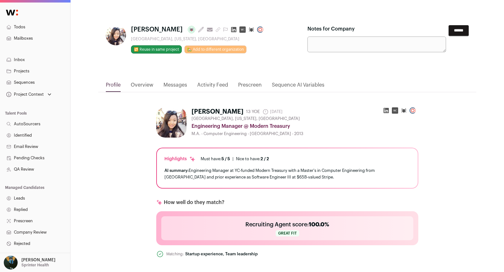
drag, startPoint x: 456, startPoint y: 29, endPoint x: 386, endPoint y: 7, distance: 73.6
click at [456, 29] on input "******" at bounding box center [459, 30] width 20 height 11
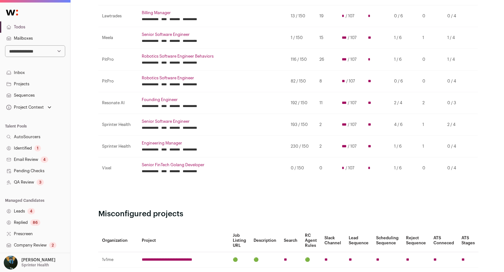
scroll to position [98, 0]
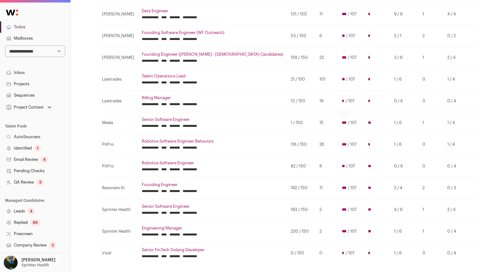
click at [186, 248] on link "Senior FinTech Golang Developer" at bounding box center [212, 250] width 141 height 5
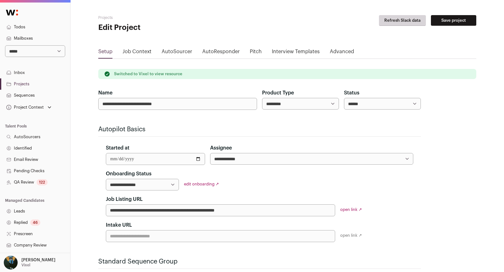
drag, startPoint x: 421, startPoint y: 108, endPoint x: 410, endPoint y: 105, distance: 11.4
click at [420, 107] on main "**********" at bounding box center [287, 247] width 378 height 495
click at [402, 104] on select "****** ****** ********" at bounding box center [382, 104] width 77 height 12
select select "********"
click at [454, 21] on button "Save project" at bounding box center [453, 20] width 45 height 11
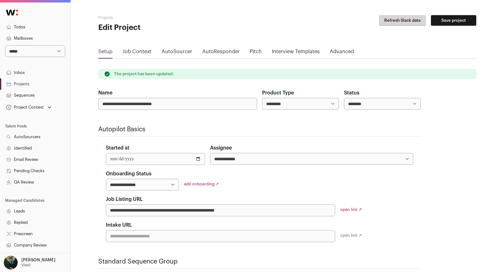
click at [22, 28] on link "Todos" at bounding box center [35, 26] width 70 height 11
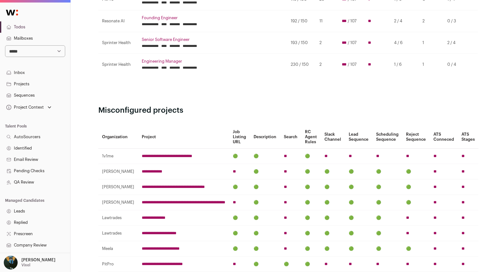
scroll to position [355, 0]
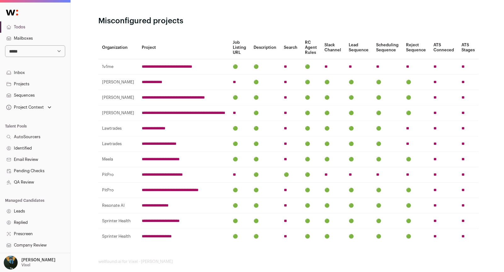
click at [49, 54] on select "**********" at bounding box center [35, 51] width 60 height 12
select select "*****"
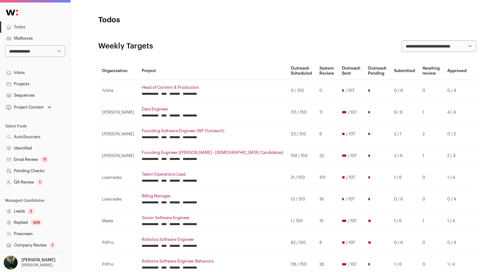
click at [34, 210] on link "Leads 2" at bounding box center [35, 211] width 70 height 11
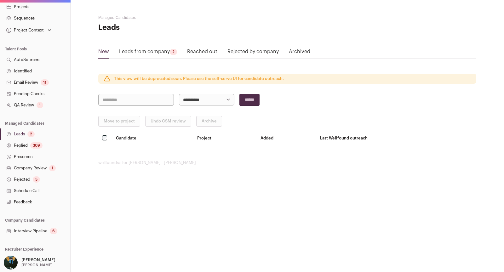
scroll to position [83, 0]
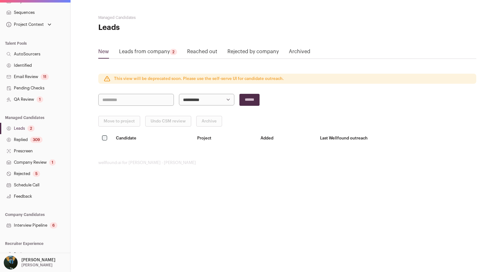
click at [49, 163] on link "Company Review 1" at bounding box center [35, 162] width 70 height 11
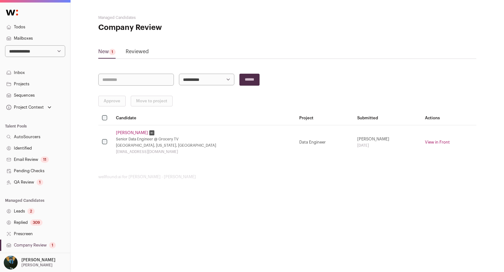
click at [129, 130] on link "[PERSON_NAME]" at bounding box center [132, 132] width 32 height 5
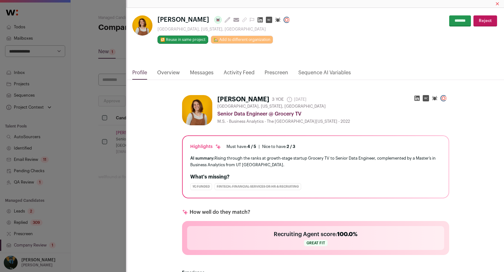
click at [211, 71] on link "Messages" at bounding box center [202, 74] width 24 height 11
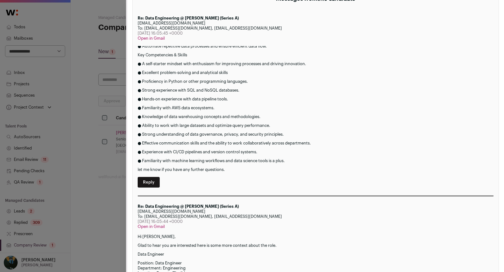
scroll to position [210, 0]
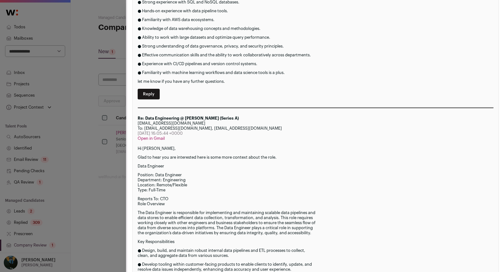
click at [83, 102] on div "[PERSON_NAME] Last update: [DATE] View most recent conversation in Front [GEOGR…" at bounding box center [252, 136] width 504 height 272
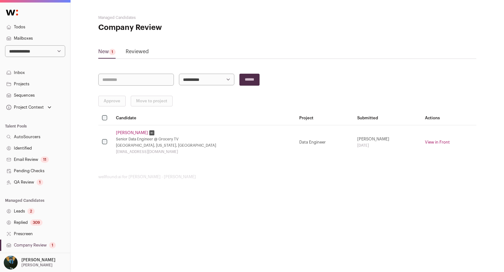
click at [34, 209] on link "Leads 2" at bounding box center [35, 211] width 70 height 11
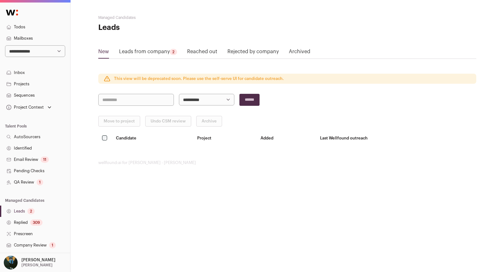
click at [176, 53] on div "2" at bounding box center [173, 52] width 7 height 6
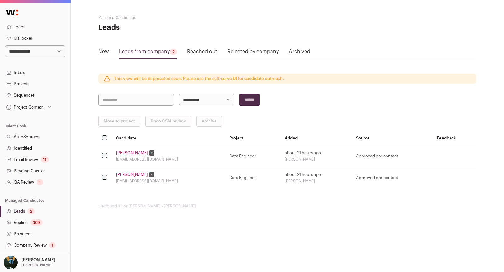
click at [165, 53] on link "Leads from company 2" at bounding box center [148, 53] width 58 height 10
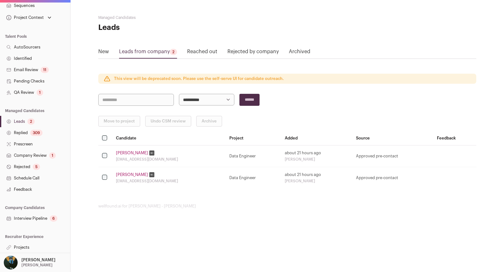
scroll to position [89, 0]
click at [33, 250] on link "Projects" at bounding box center [35, 248] width 70 height 11
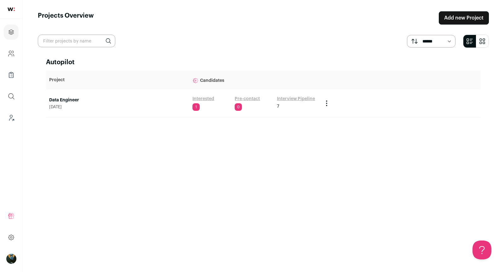
click at [70, 99] on link "Data Engineer" at bounding box center [117, 100] width 137 height 6
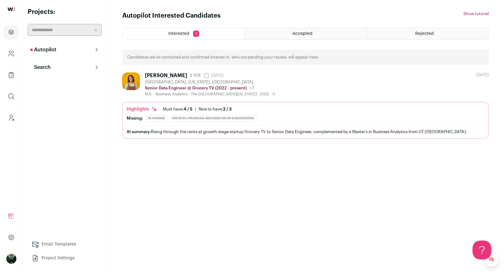
click at [181, 71] on div "Interested 1 Accepted Rejected Candidates we’ve contacted and confirmed interes…" at bounding box center [305, 83] width 367 height 111
click at [176, 74] on div "Avery Shepherd" at bounding box center [166, 75] width 42 height 6
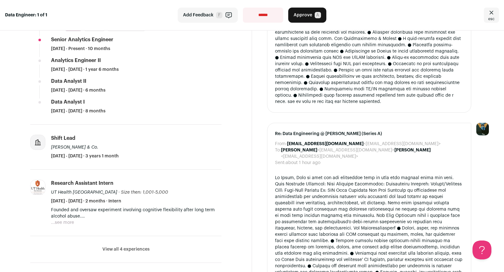
scroll to position [213, 0]
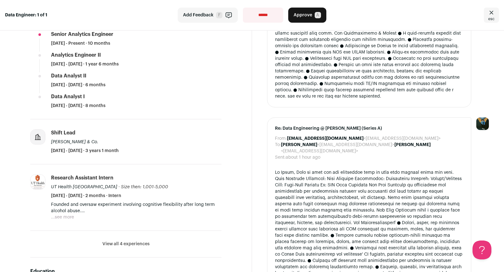
click at [497, 14] on link "esc" at bounding box center [491, 15] width 15 height 15
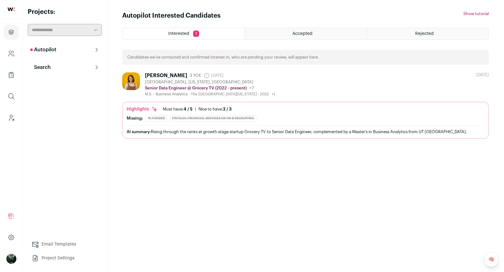
click at [174, 31] on html "Projects Company and ATS Settings Company Lists (Experimental) Global Search Le…" at bounding box center [252, 136] width 504 height 272
click at [144, 81] on div "[PERSON_NAME] 3 YOE [DATE] Admin only. The last time the profile was scraped. […" at bounding box center [198, 84] width 153 height 24
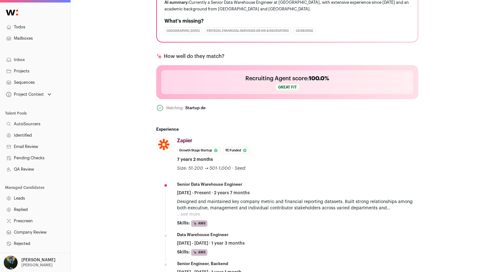
scroll to position [161, 0]
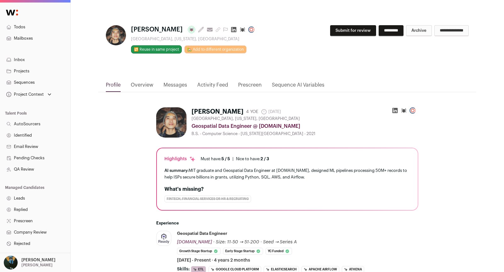
drag, startPoint x: 323, startPoint y: 32, endPoint x: 466, endPoint y: 36, distance: 142.7
click at [330, 32] on button "Submit for review" at bounding box center [353, 30] width 46 height 11
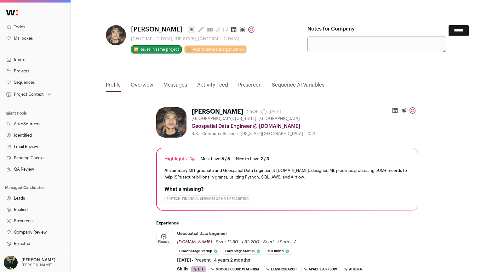
click at [462, 31] on input "******" at bounding box center [459, 30] width 20 height 11
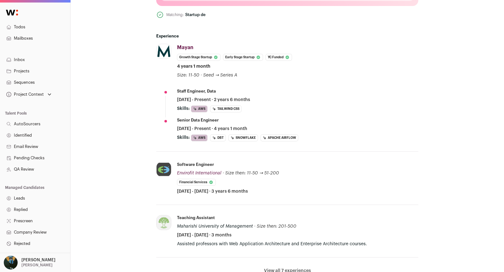
scroll to position [283, 0]
